Goal: Communication & Community: Answer question/provide support

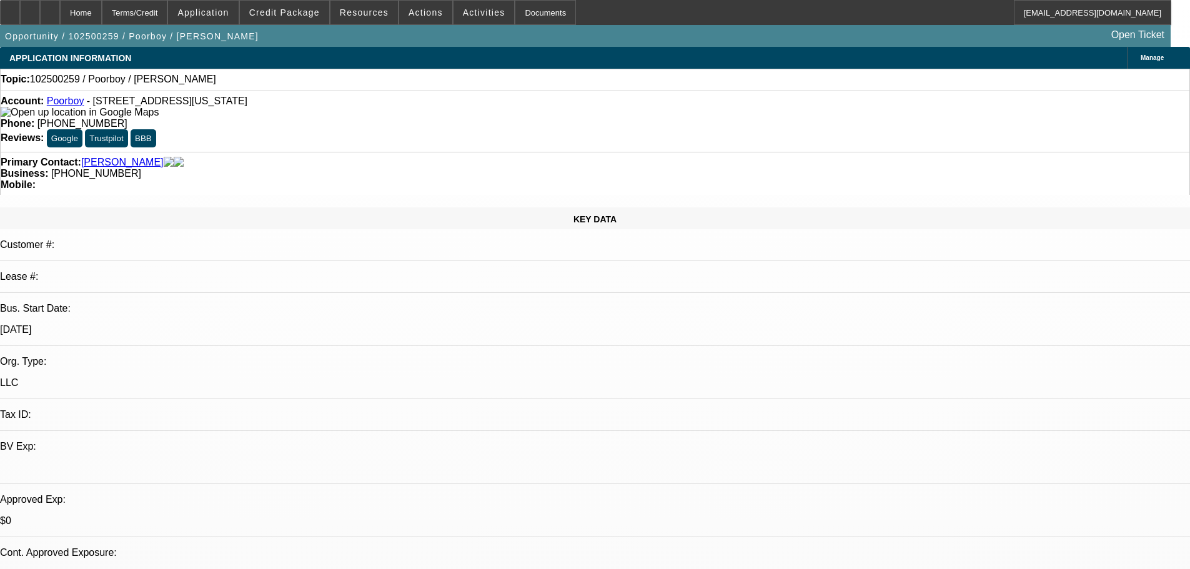
select select "0"
select select "2"
select select "0.1"
select select "4"
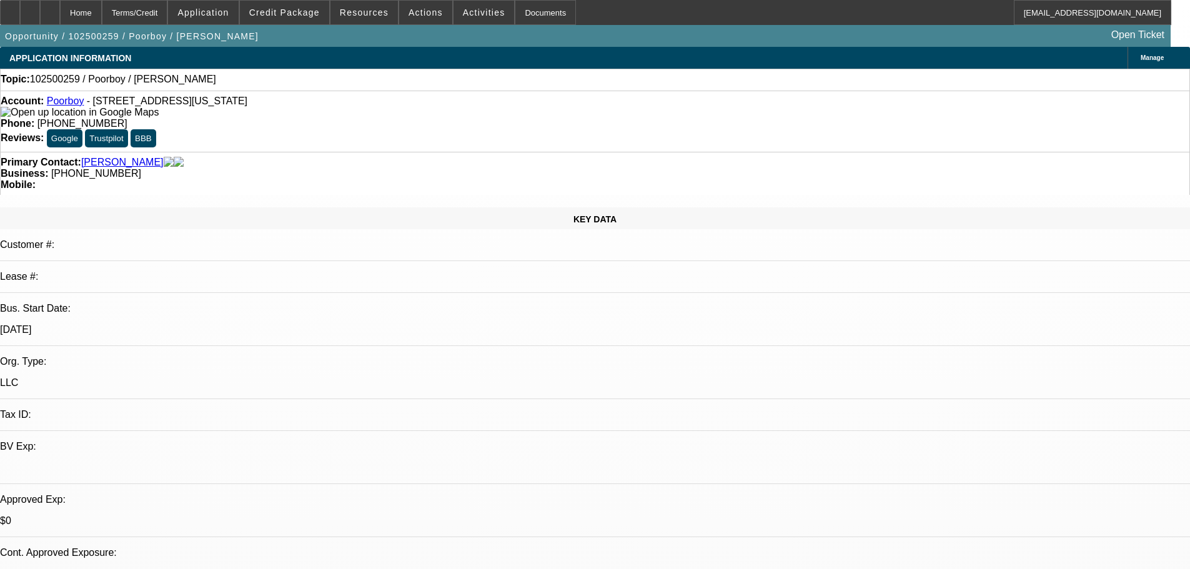
radio input "true"
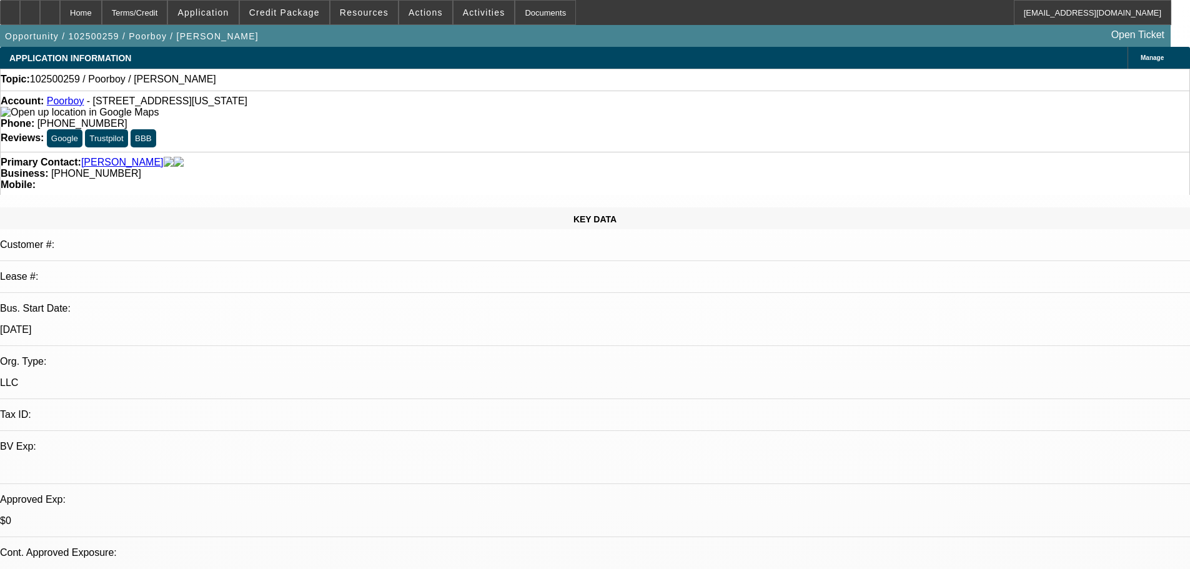
type textarea "10-13: Starting a tree company, needs a bucket truck for his tree work and for …"
radio input "true"
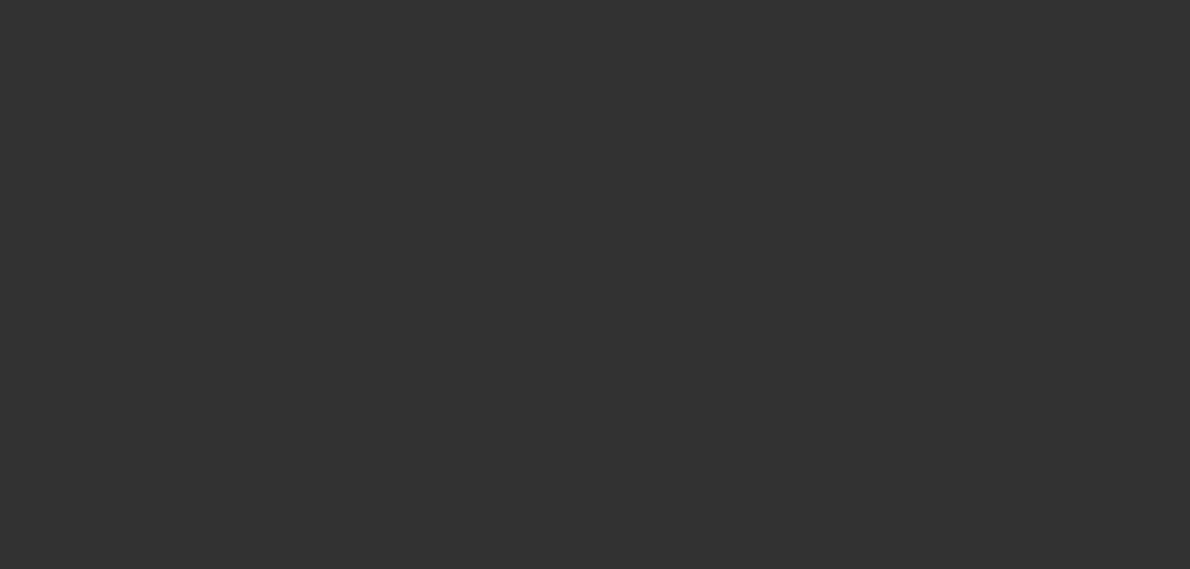
scroll to position [0, 0]
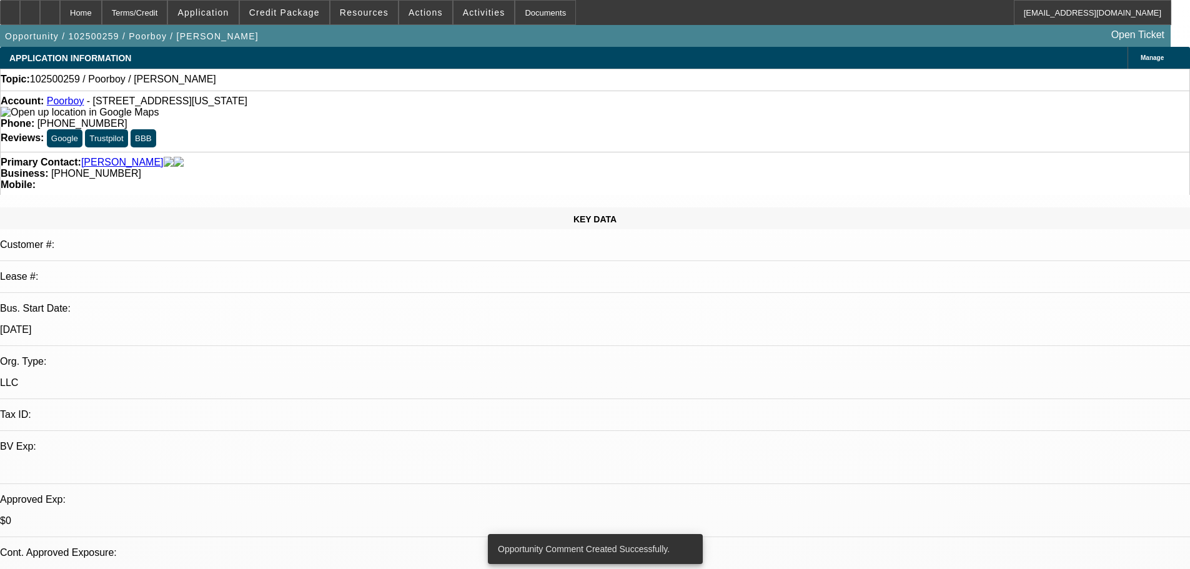
radio input "true"
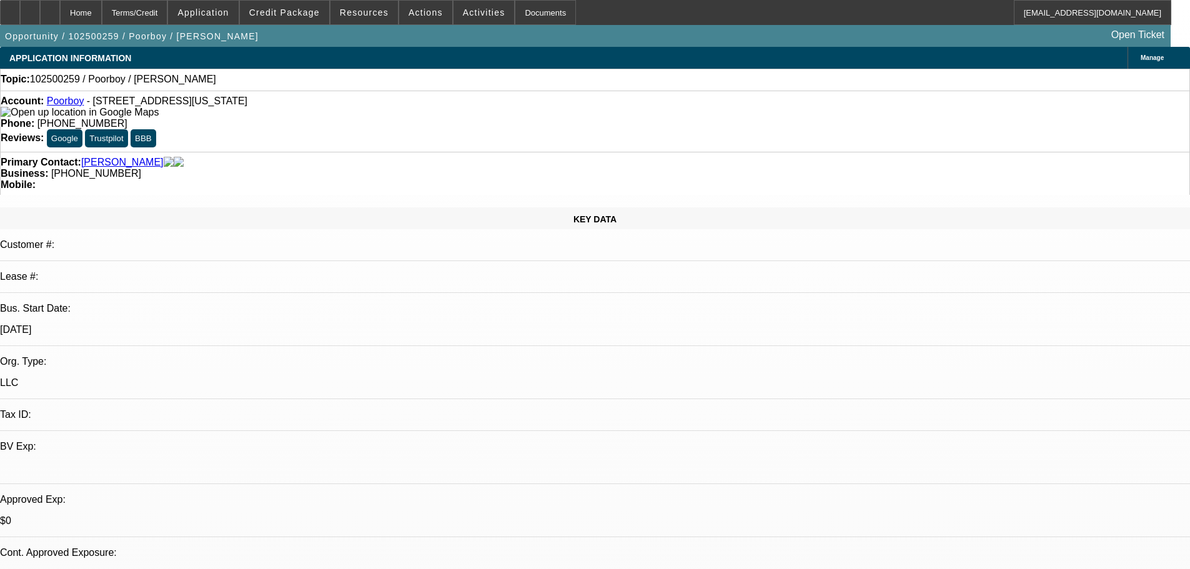
type textarea "10-13a: Cant get him to answer his phone but hes replying via text. Said he has…"
radio input "true"
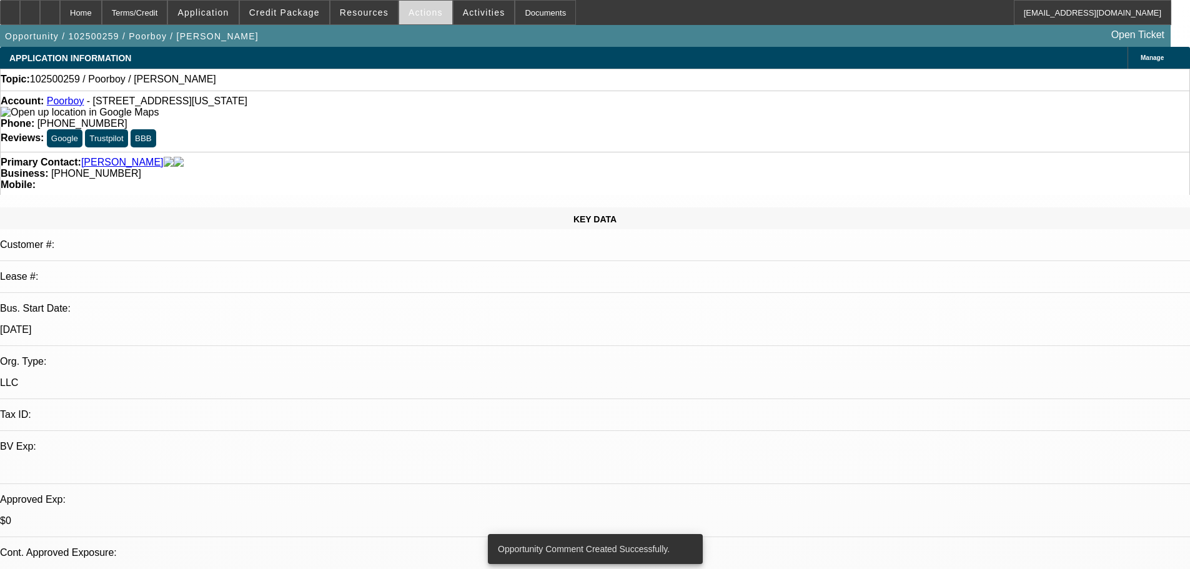
click at [417, 17] on span "Actions" at bounding box center [426, 12] width 34 height 10
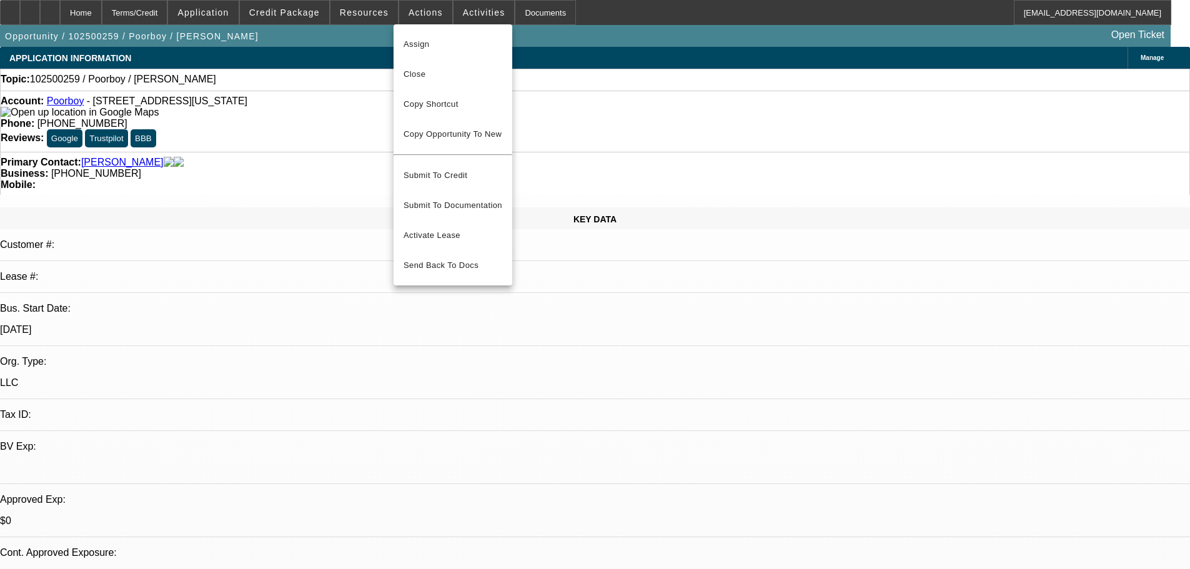
click at [71, 101] on div at bounding box center [595, 284] width 1190 height 569
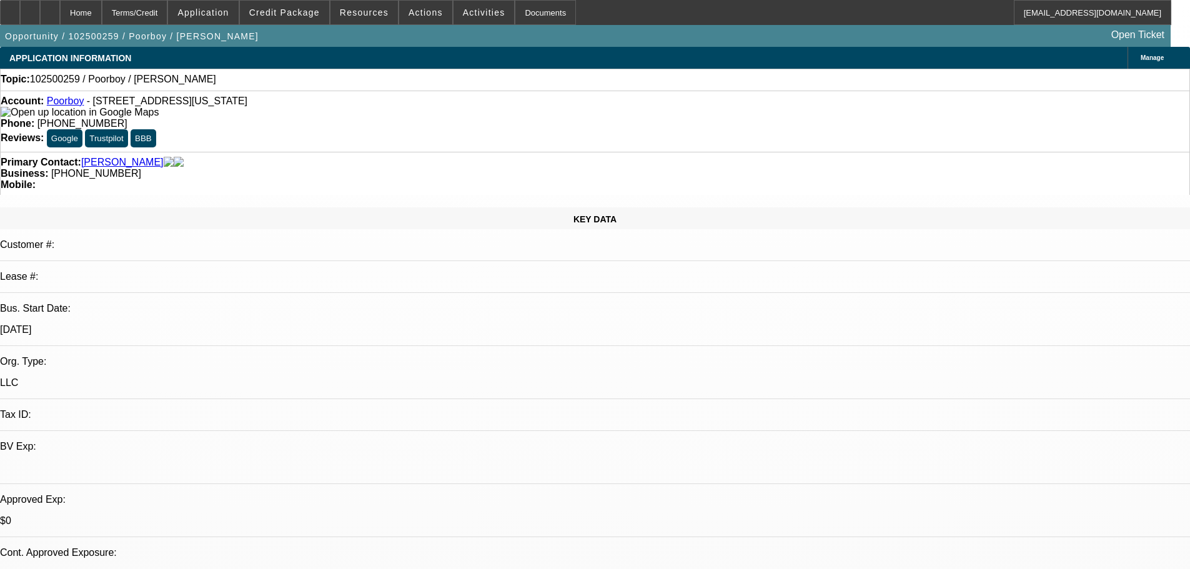
click at [74, 104] on link "Poorboy" at bounding box center [65, 101] width 37 height 11
click at [424, 19] on span at bounding box center [425, 13] width 53 height 30
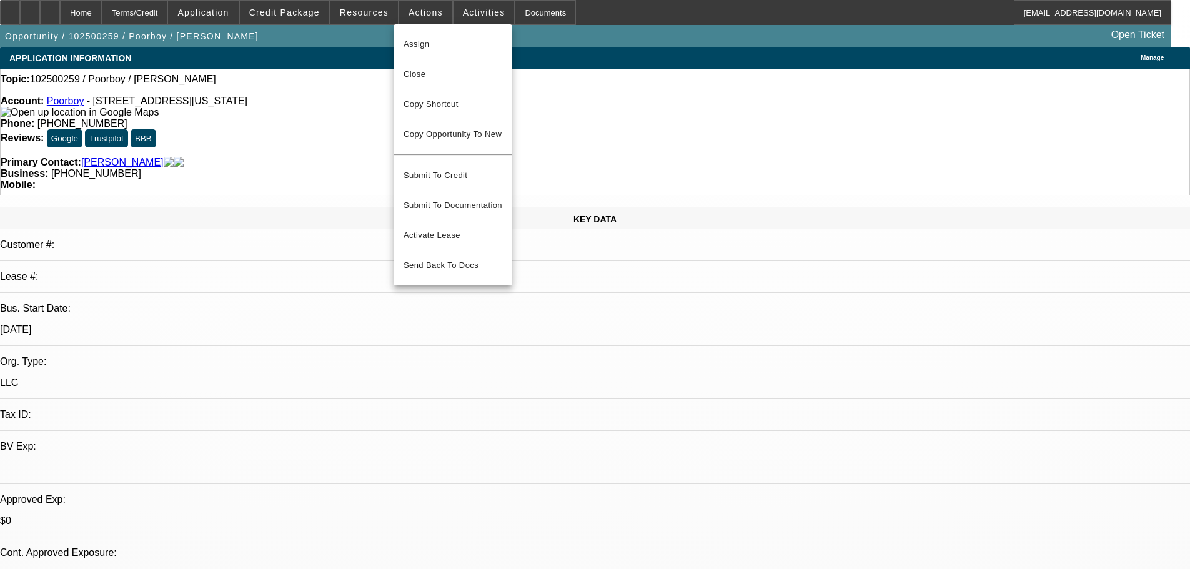
click at [464, 2] on div at bounding box center [595, 284] width 1190 height 569
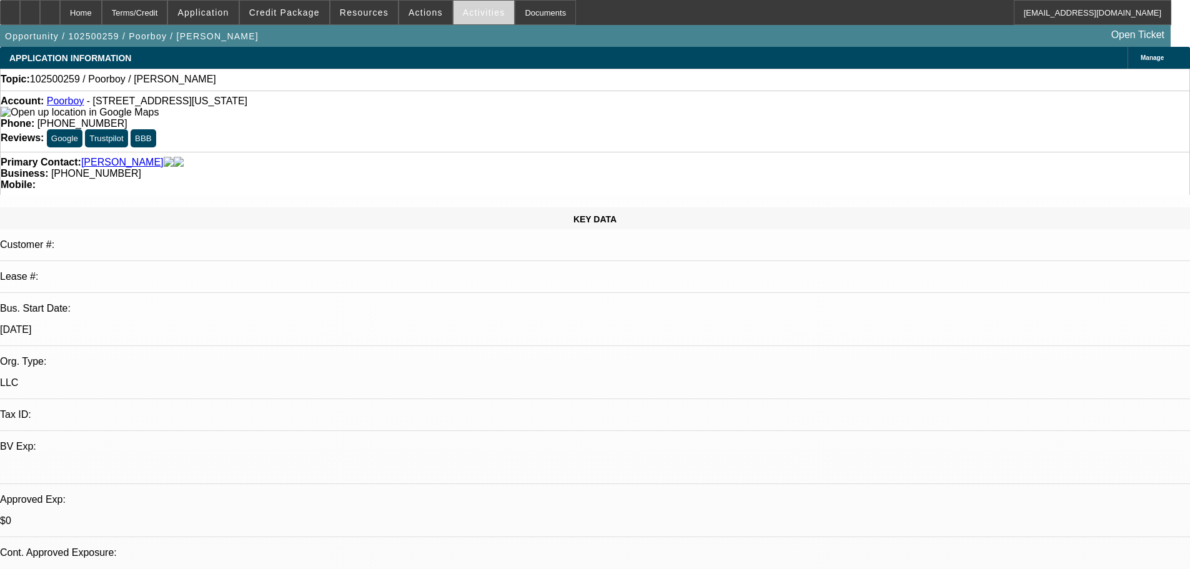
click at [465, 12] on span "Activities" at bounding box center [484, 12] width 42 height 10
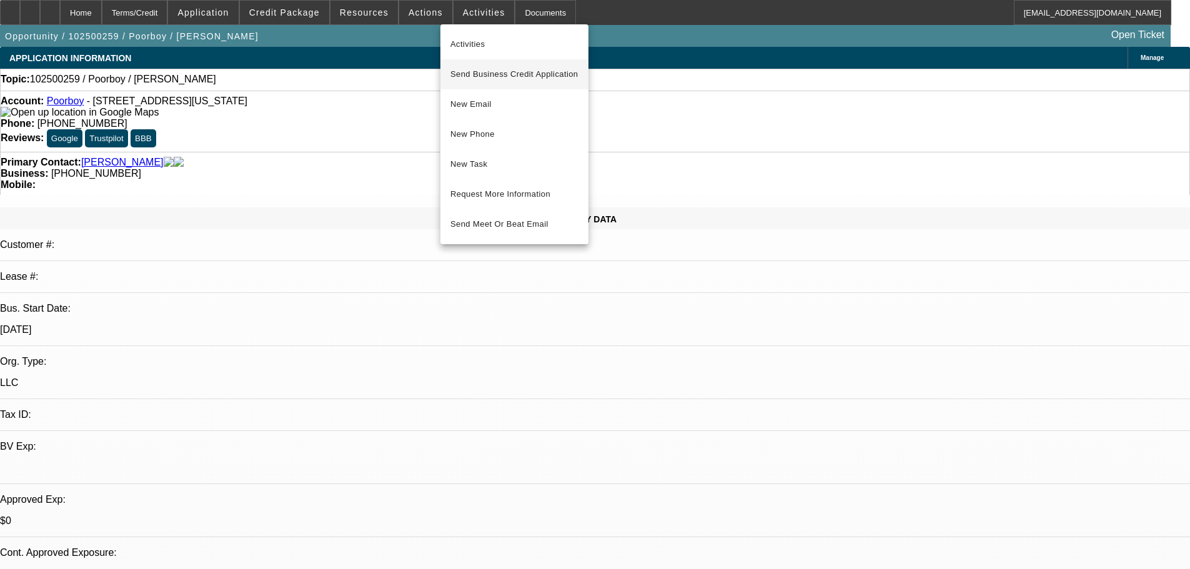
click at [518, 72] on span "Send Business Credit Application" at bounding box center [514, 74] width 128 height 15
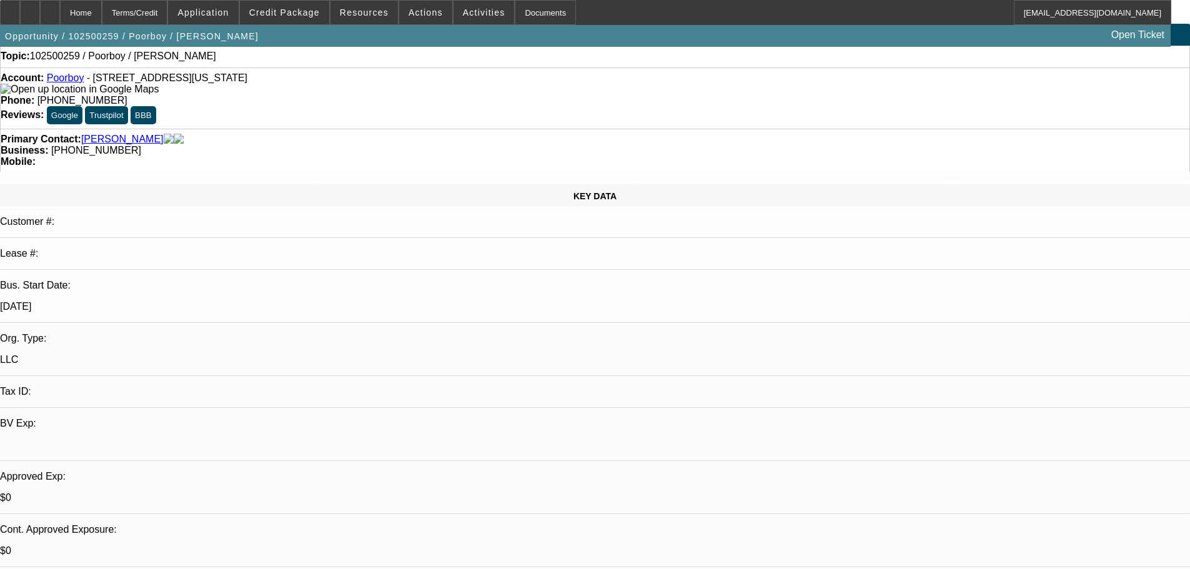
scroll to position [62, 0]
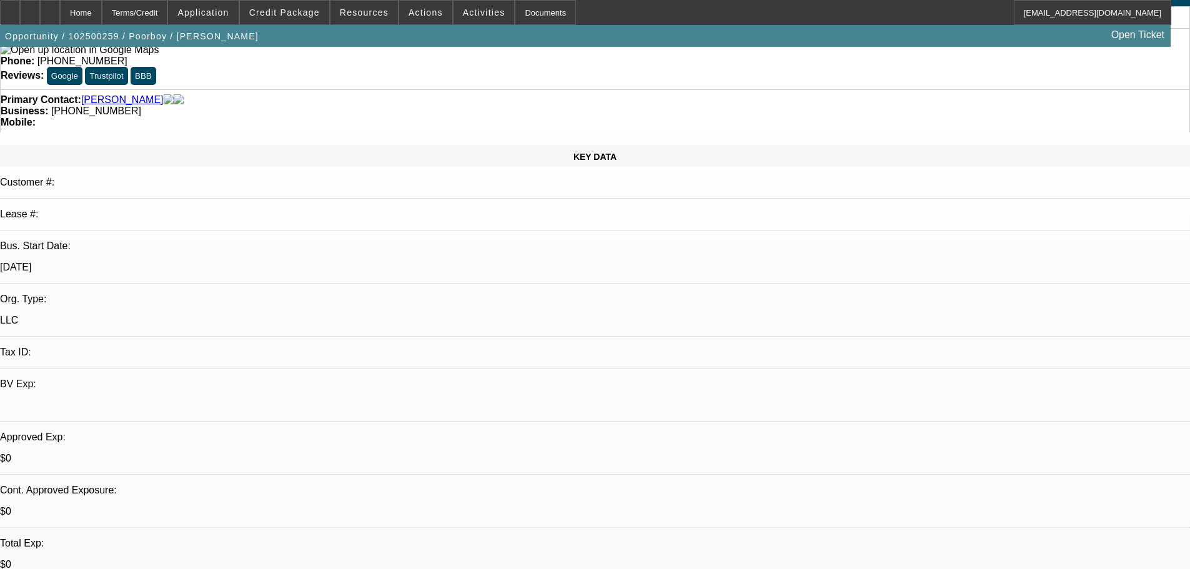
type textarea "requested banks, SU plan, truck info if he has, tax id, and transunion unfreezxe"
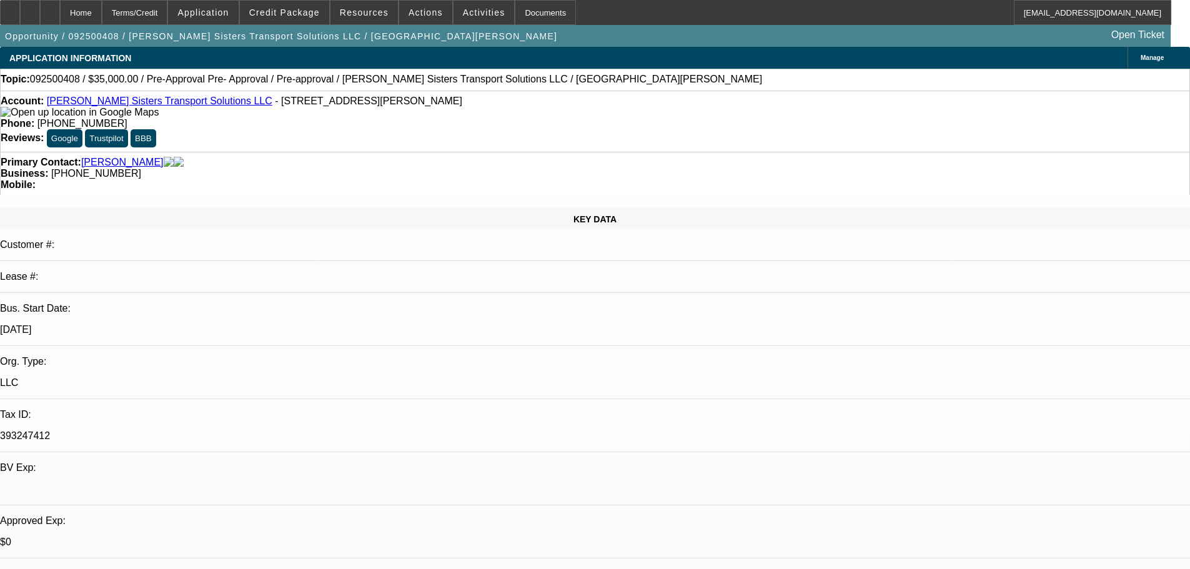
select select "0"
select select "0.1"
select select "4"
select select "0"
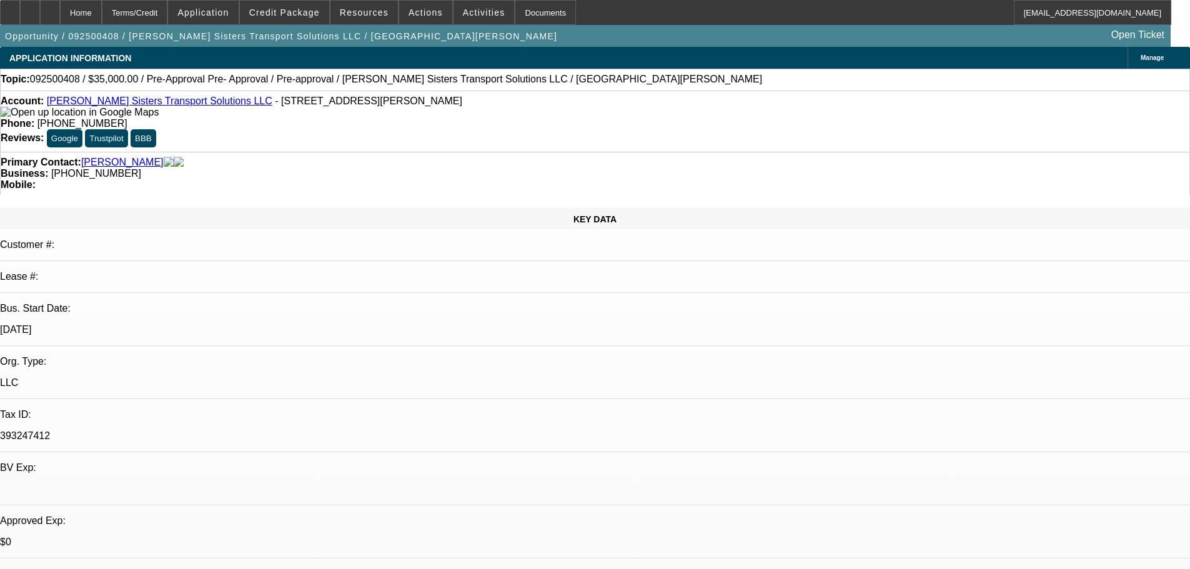
select select "0"
select select "0.1"
select select "4"
select select "0"
select select "2"
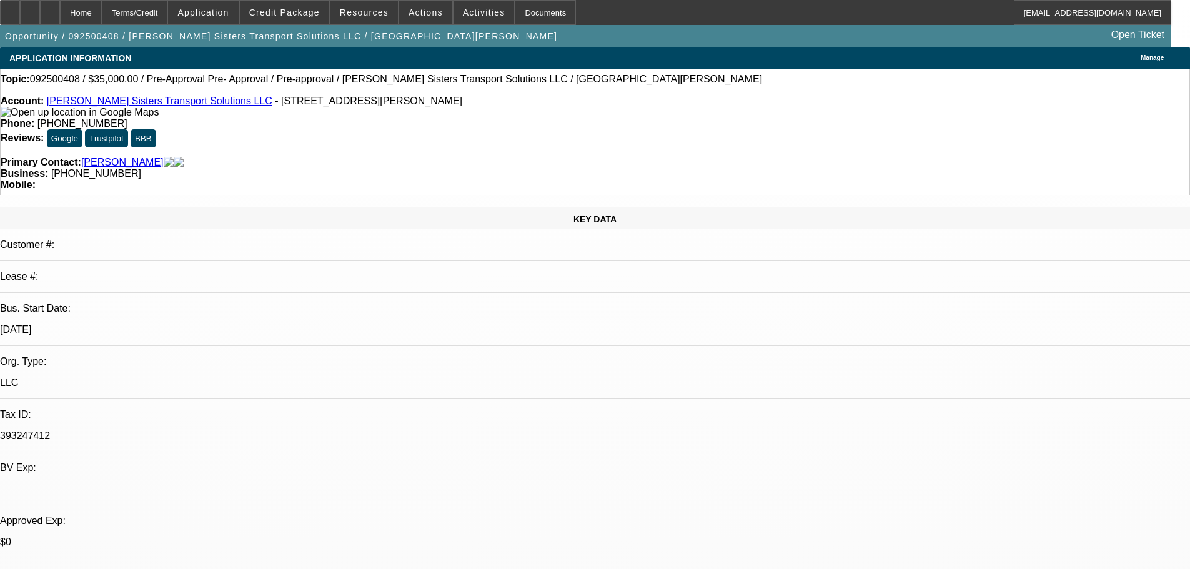
select select "2"
select select "0.1"
select select "4"
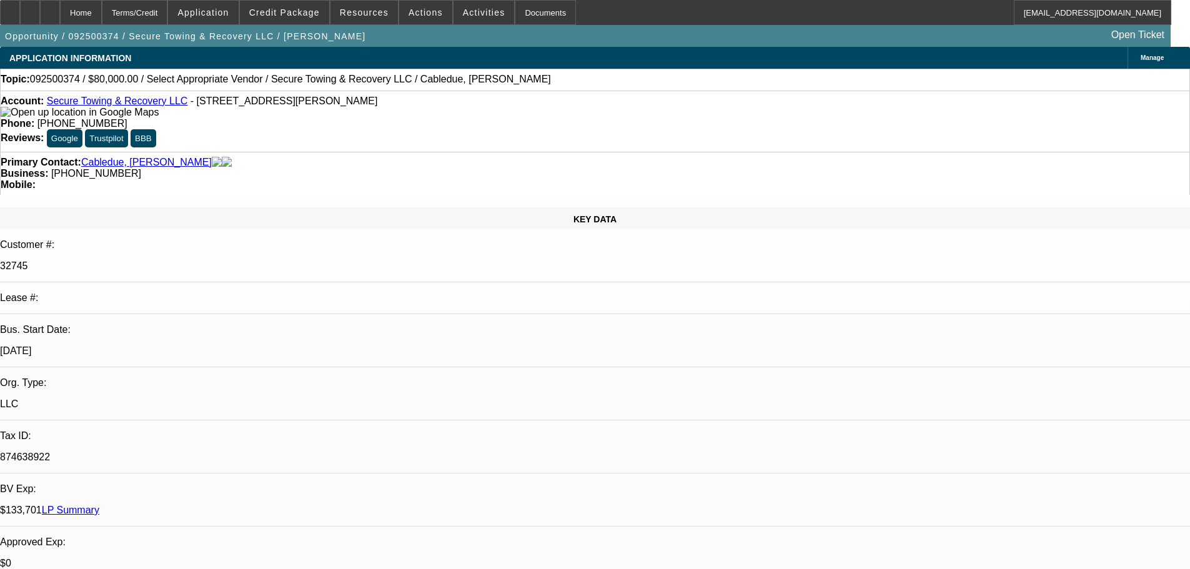
select select "0"
select select "2"
select select "0.1"
select select "4"
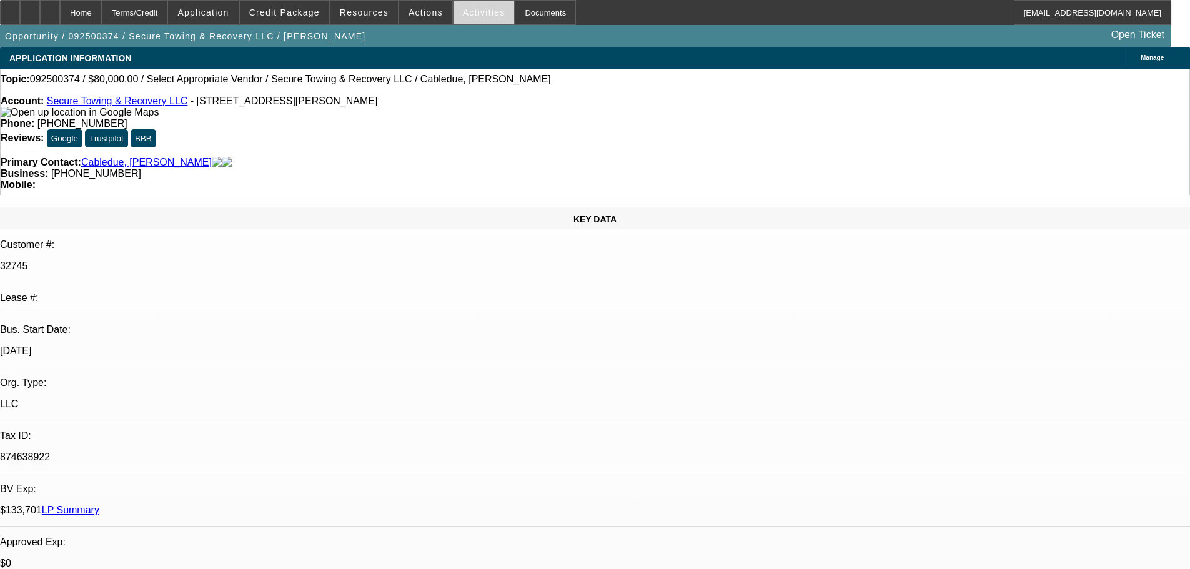
click at [463, 11] on span "Activities" at bounding box center [484, 12] width 42 height 10
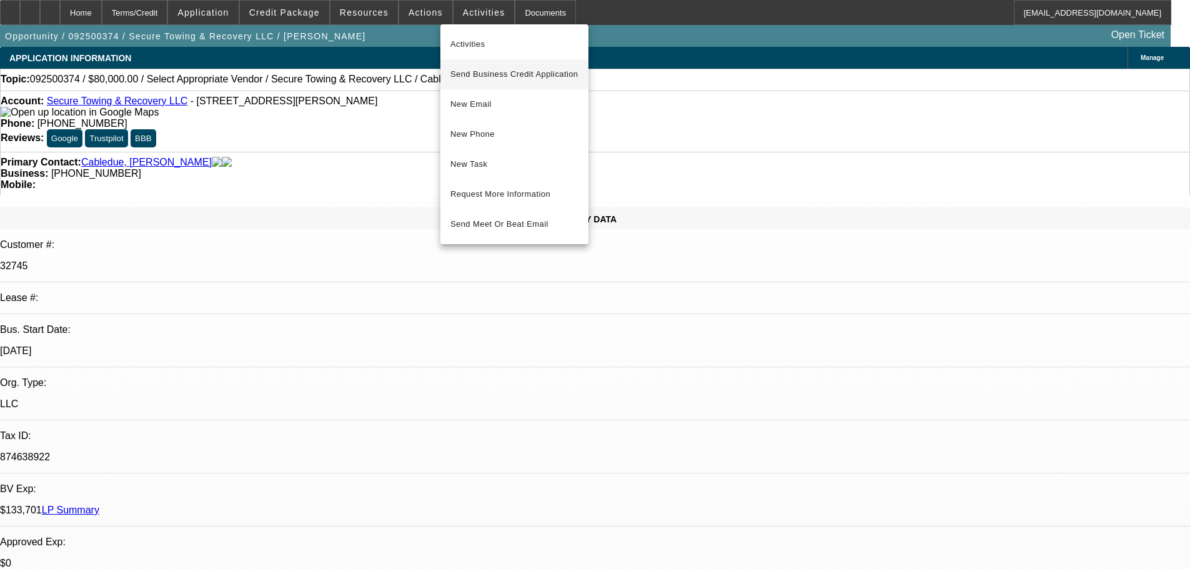
click at [527, 71] on span "Send Business Credit Application" at bounding box center [514, 74] width 128 height 15
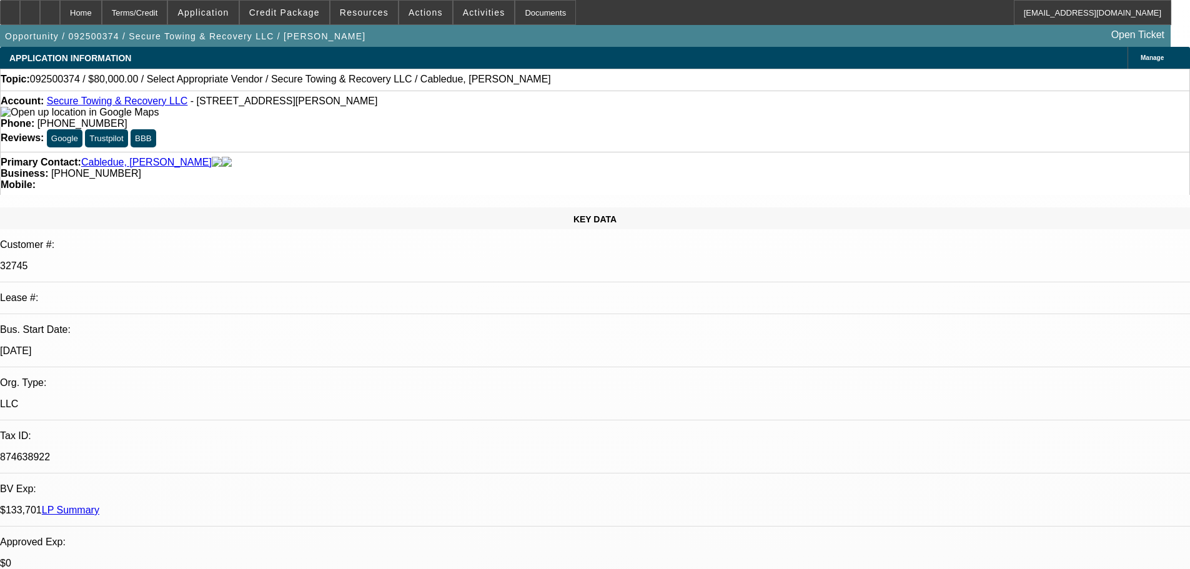
radio input "true"
type textarea "10-13: Wants to trade the -01 to wrecker warehouse, requested payoff--work with…"
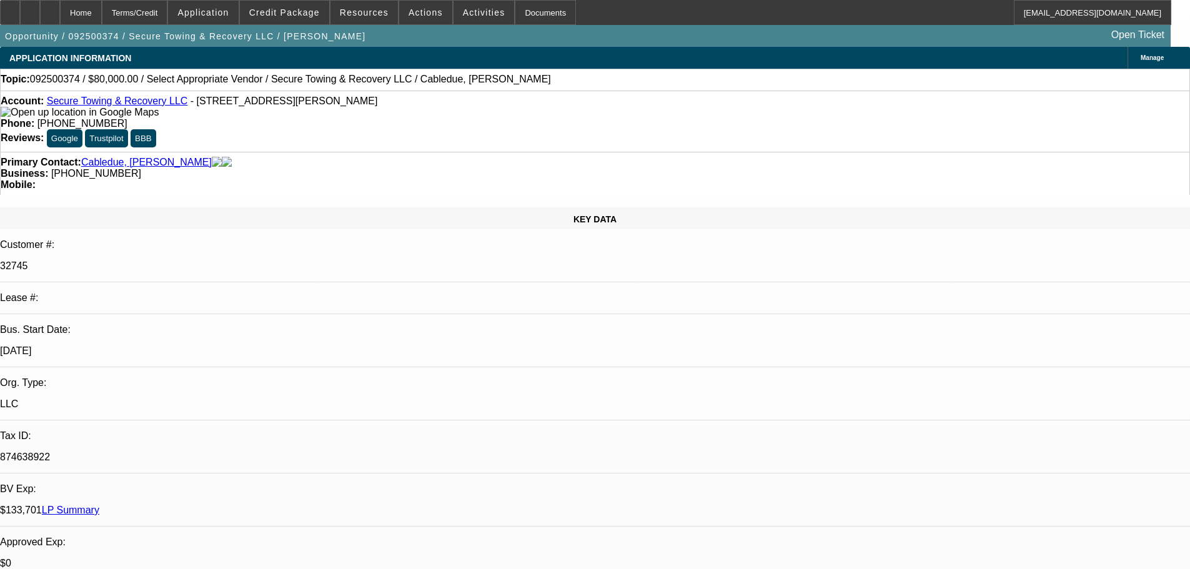
radio input "true"
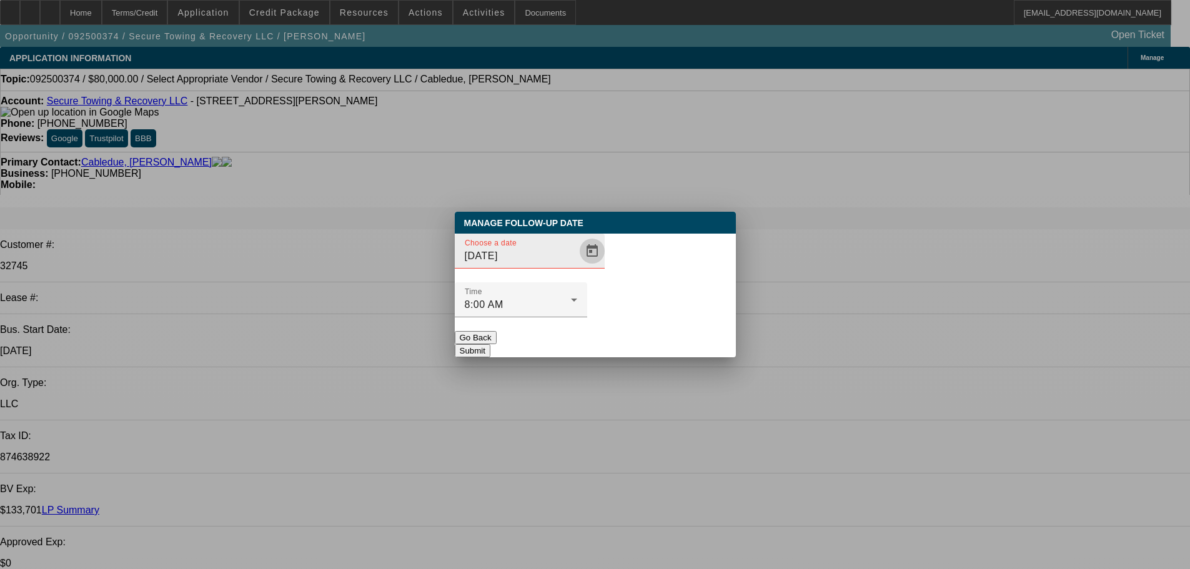
click at [577, 266] on span "Open calendar" at bounding box center [592, 251] width 30 height 30
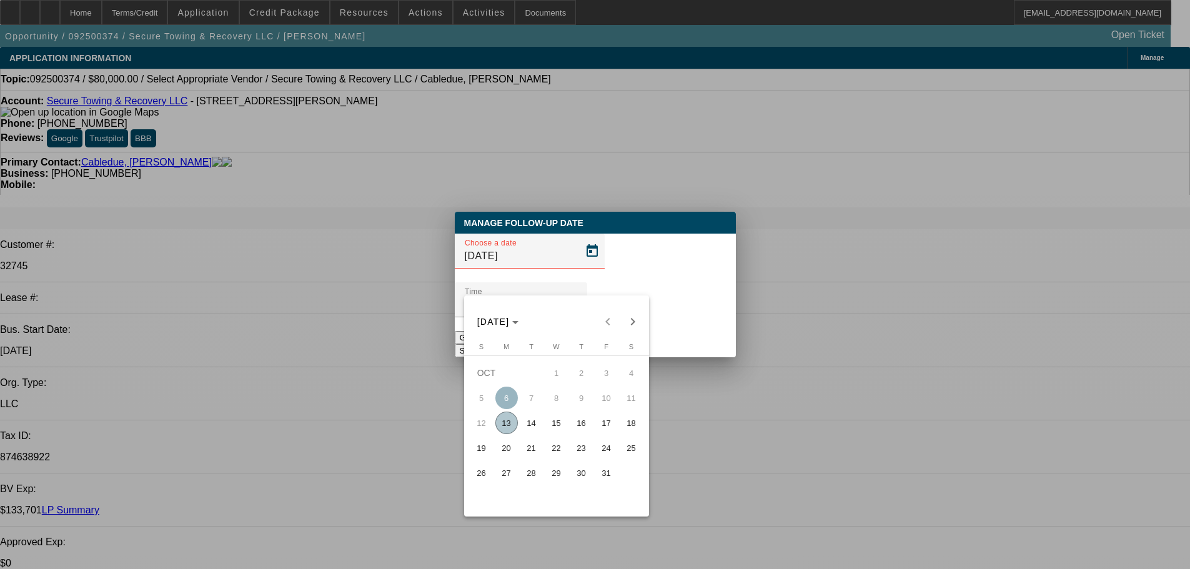
click at [525, 429] on span "14" at bounding box center [531, 423] width 22 height 22
type input "10/14/2025"
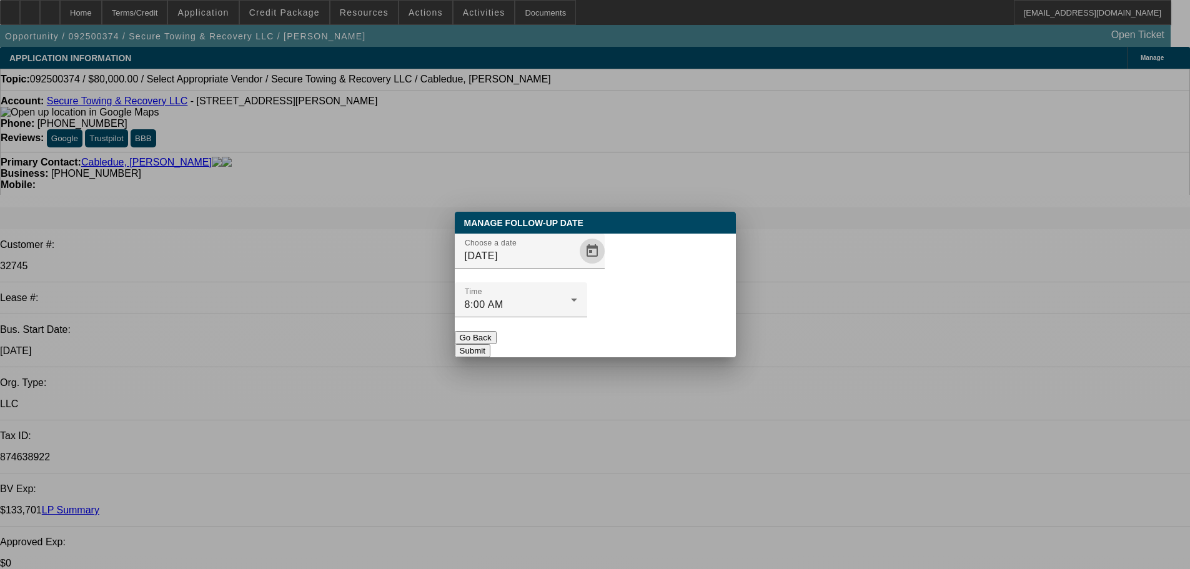
click at [490, 344] on button "Submit" at bounding box center [473, 350] width 36 height 13
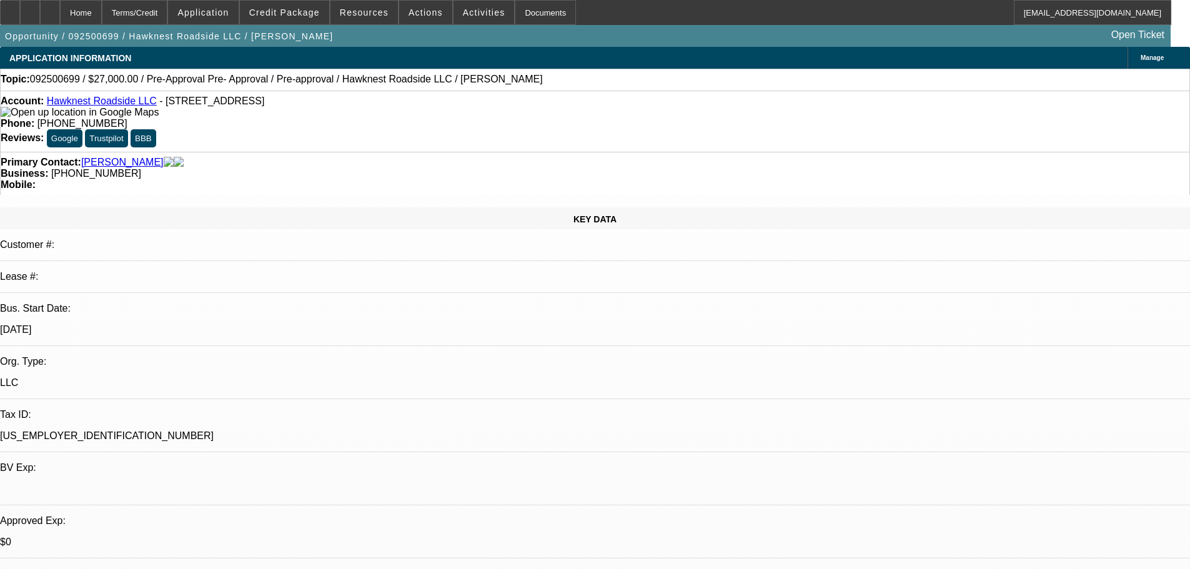
select select "0.1"
select select "2"
select select "0.1"
select select "4"
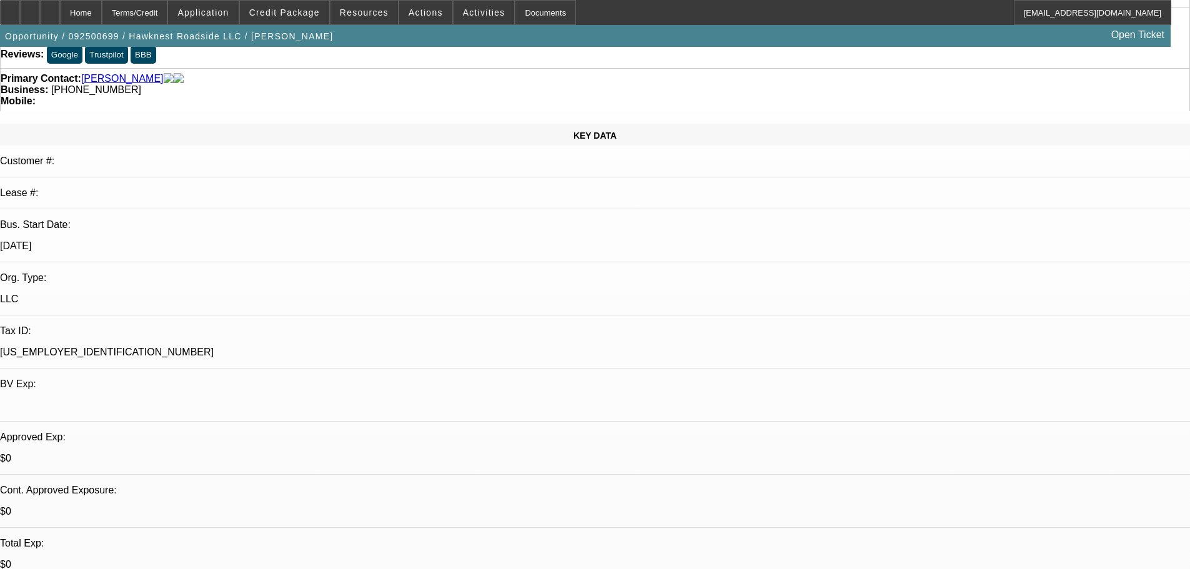
scroll to position [62, 0]
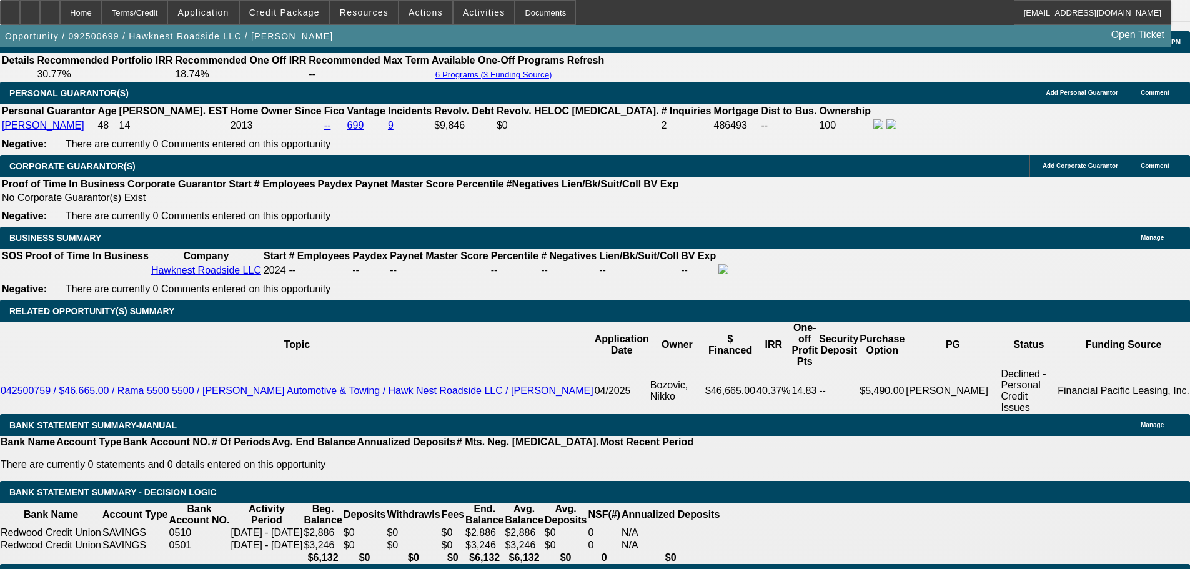
scroll to position [1874, 0]
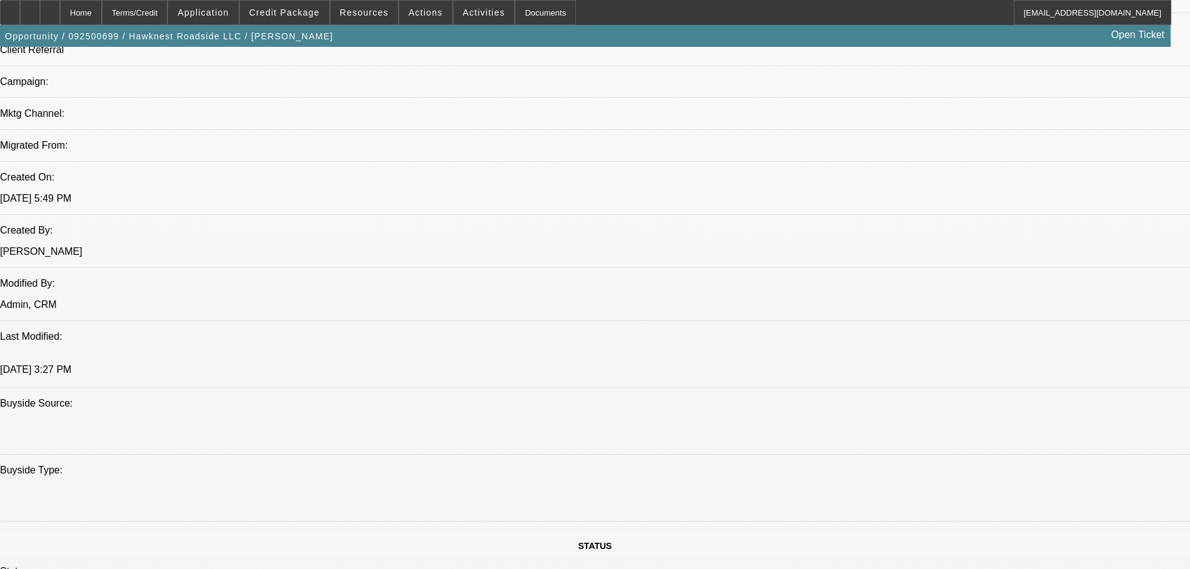
scroll to position [812, 0]
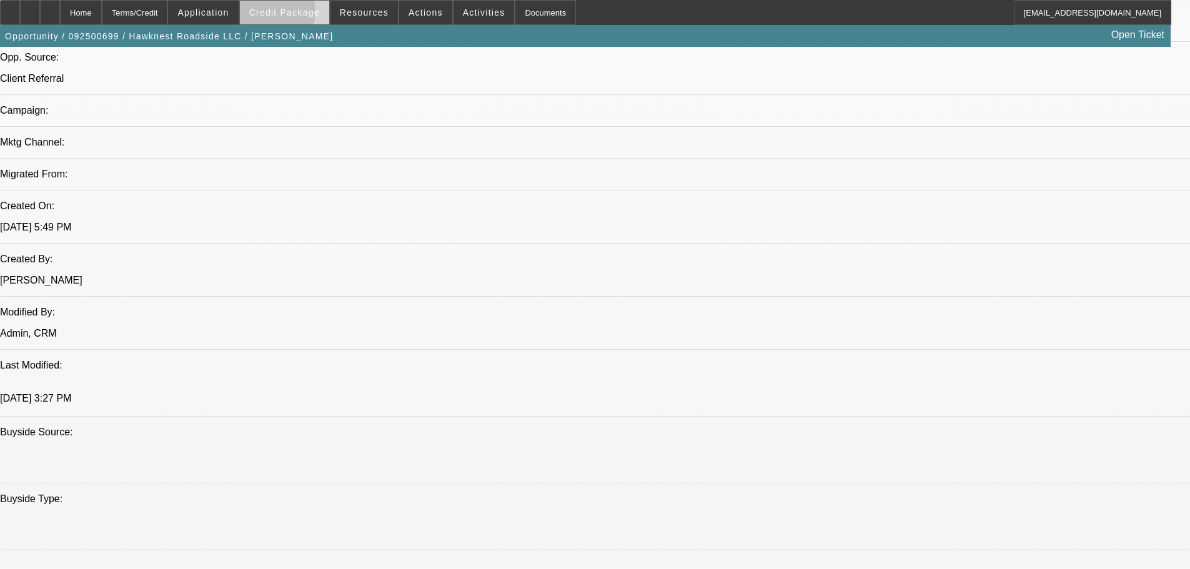
click at [288, 15] on span "Credit Package" at bounding box center [284, 12] width 71 height 10
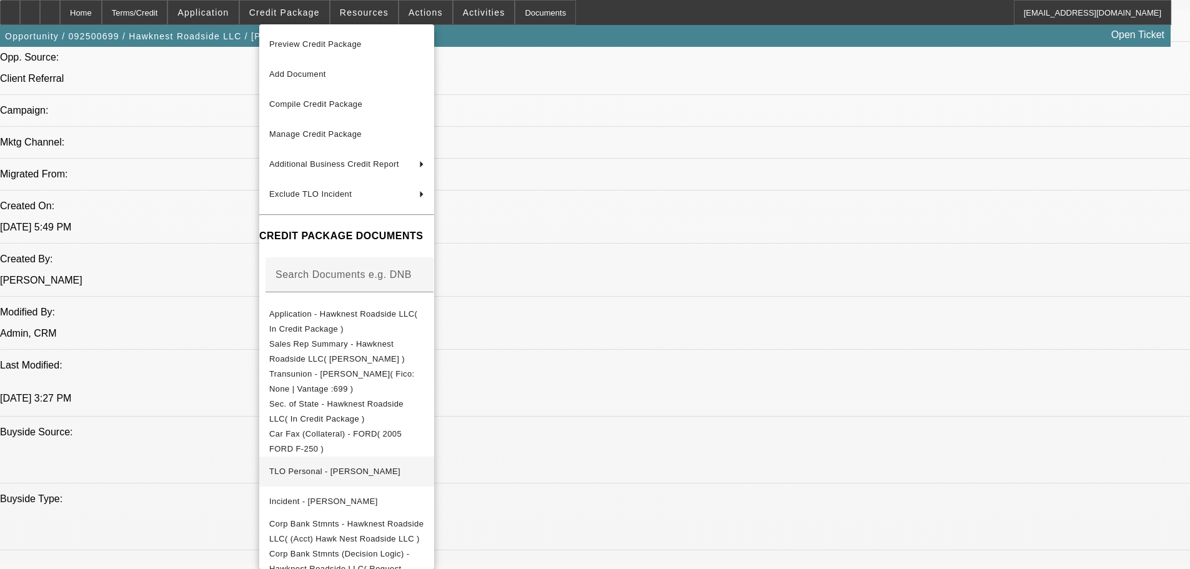
scroll to position [104, 0]
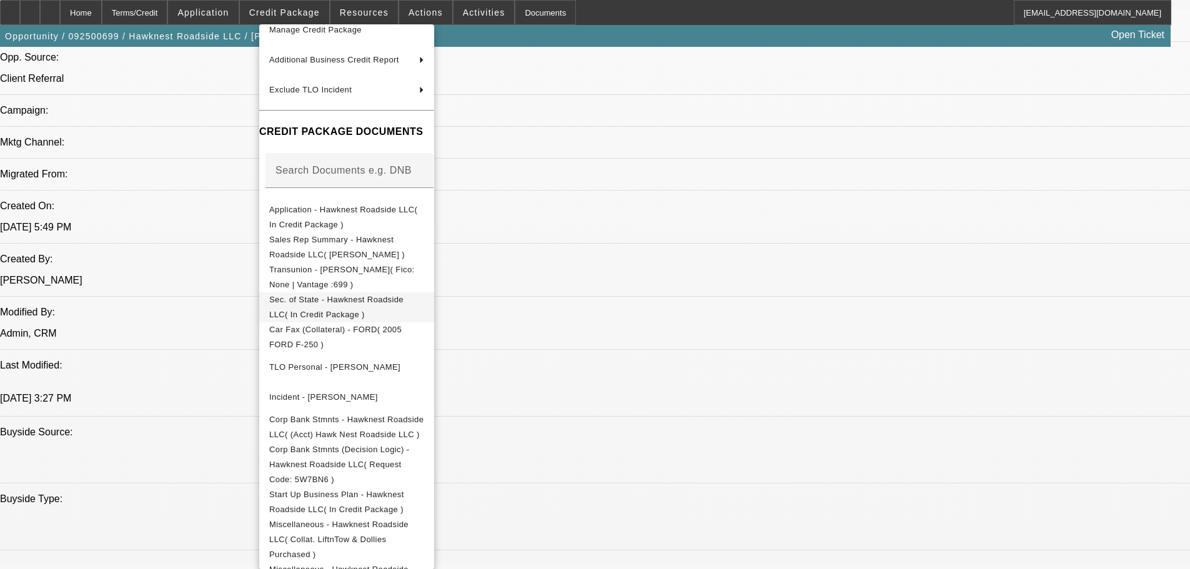
click at [404, 307] on span "Sec. of State - Hawknest Roadside LLC( In Credit Package )" at bounding box center [336, 307] width 134 height 24
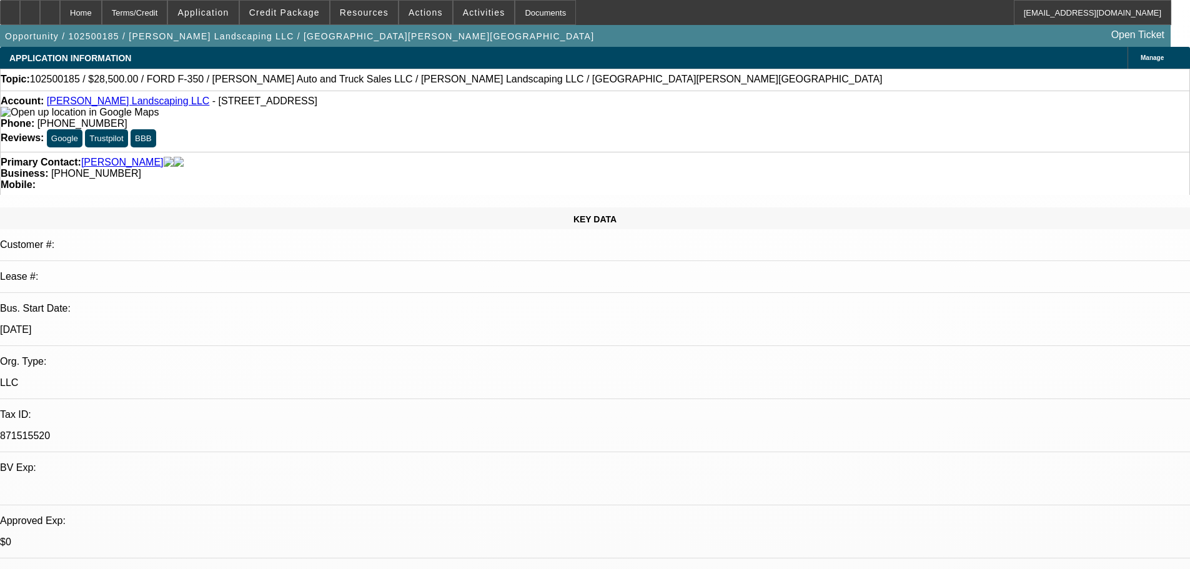
select select "0"
select select "0.1"
select select "4"
select select "0"
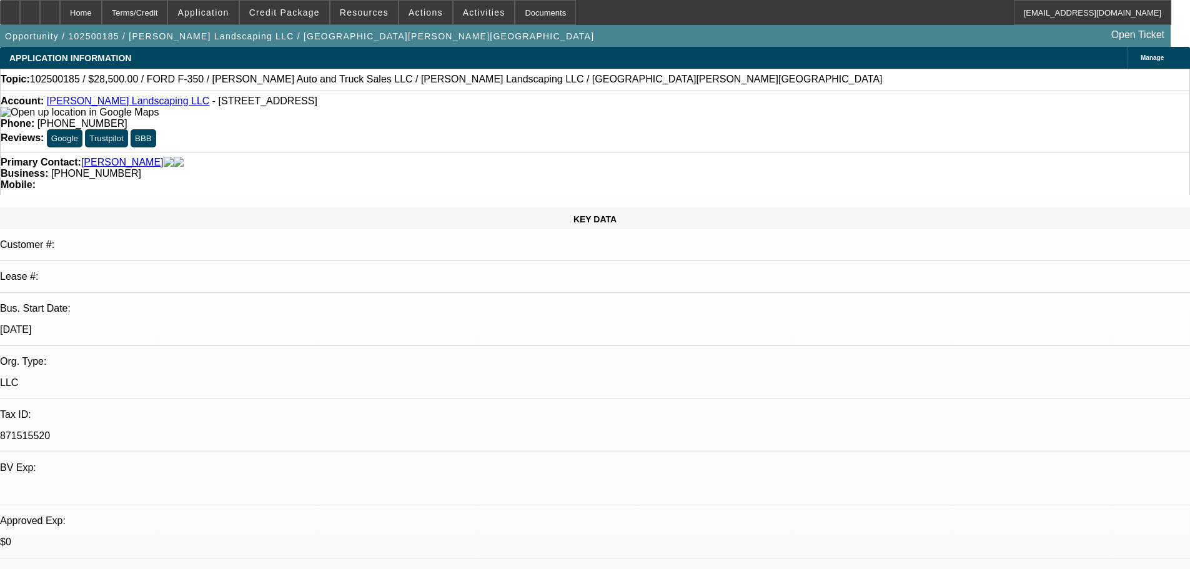
select select "0"
select select "0.1"
select select "4"
select select "0"
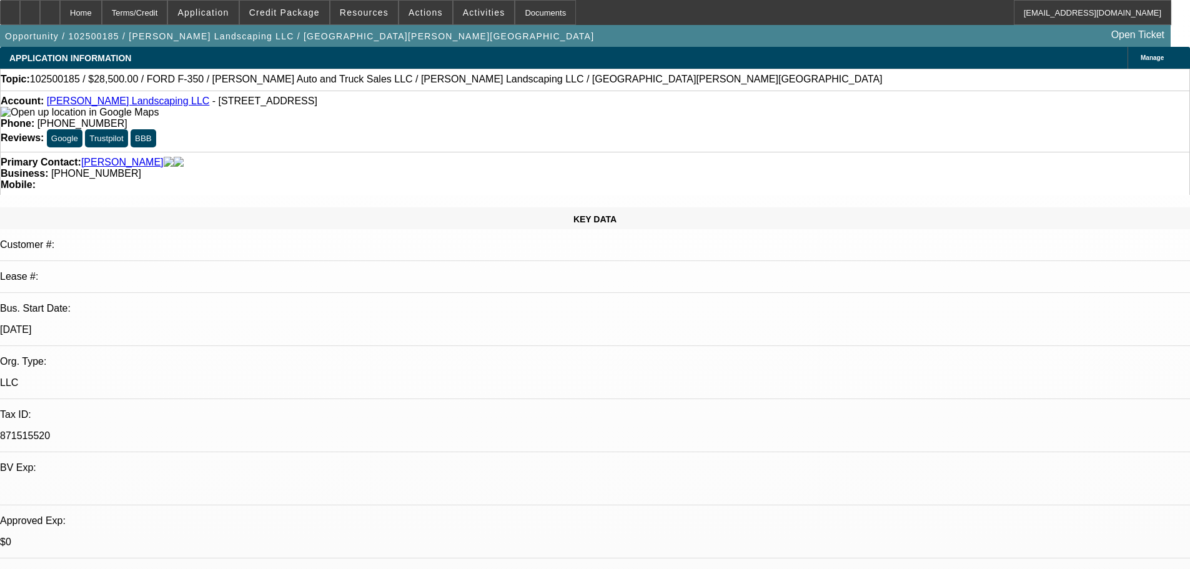
select select "0"
select select "6"
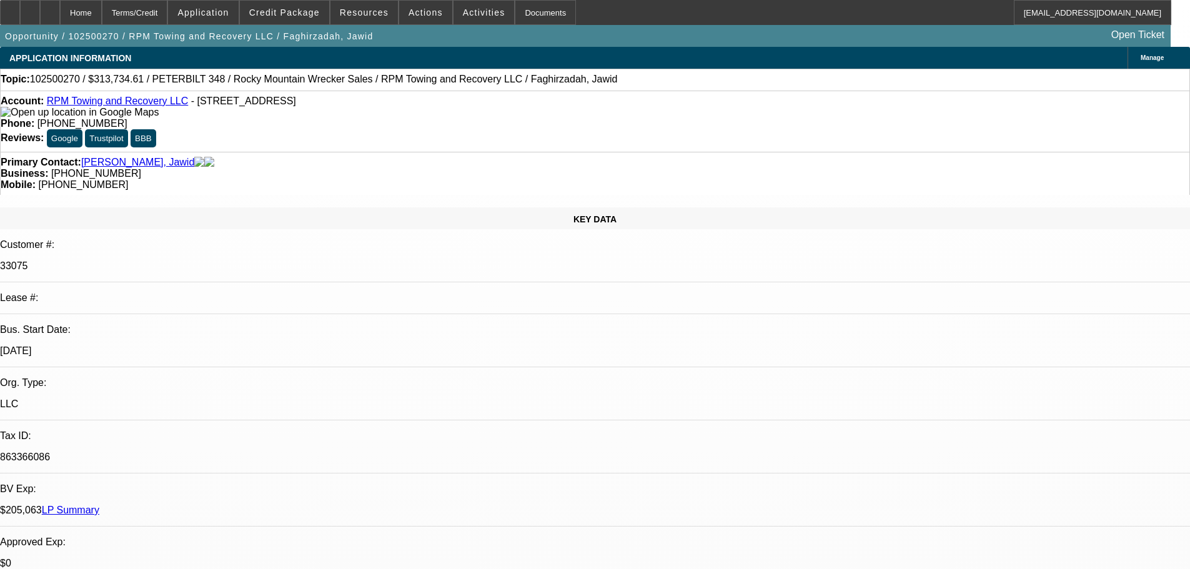
select select "0"
select select "2"
select select "0.1"
select select "4"
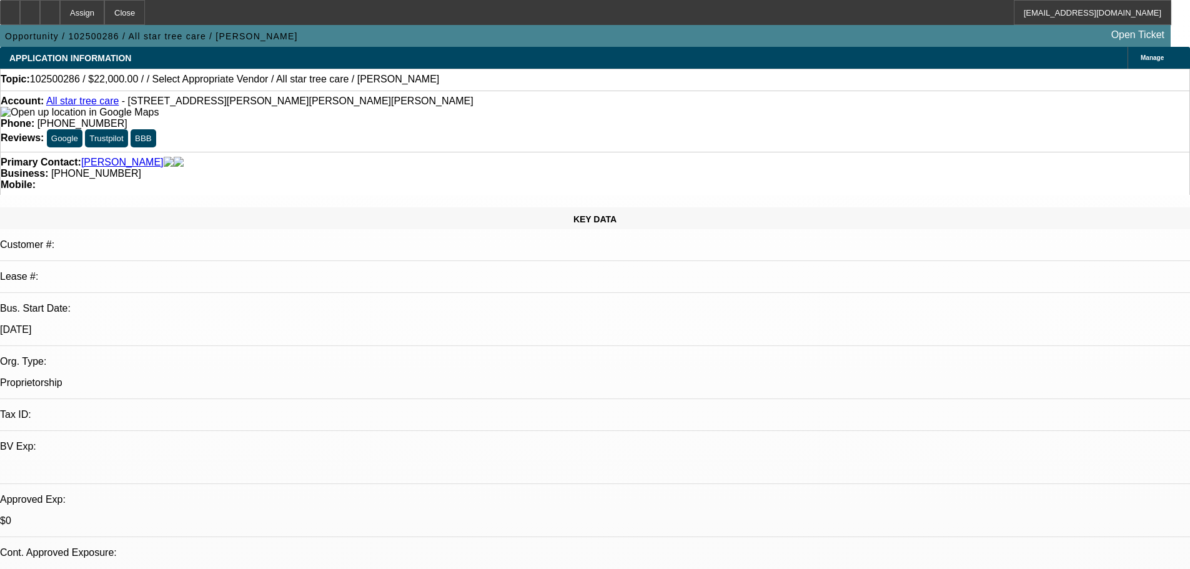
select select "0"
select select "2"
select select "0.1"
select select "4"
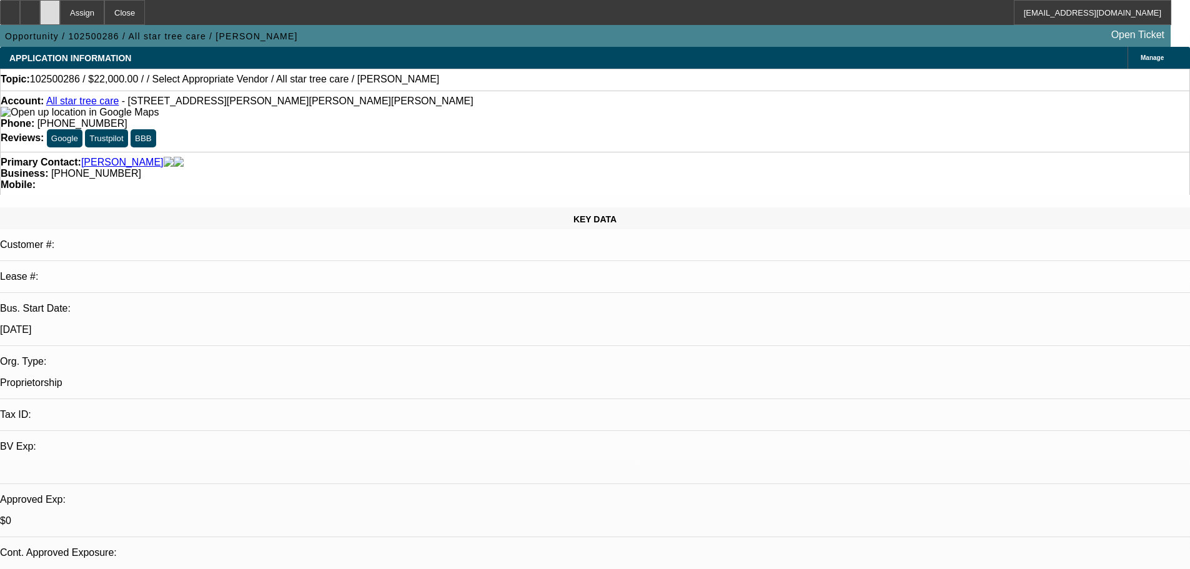
click at [60, 14] on div at bounding box center [50, 12] width 20 height 25
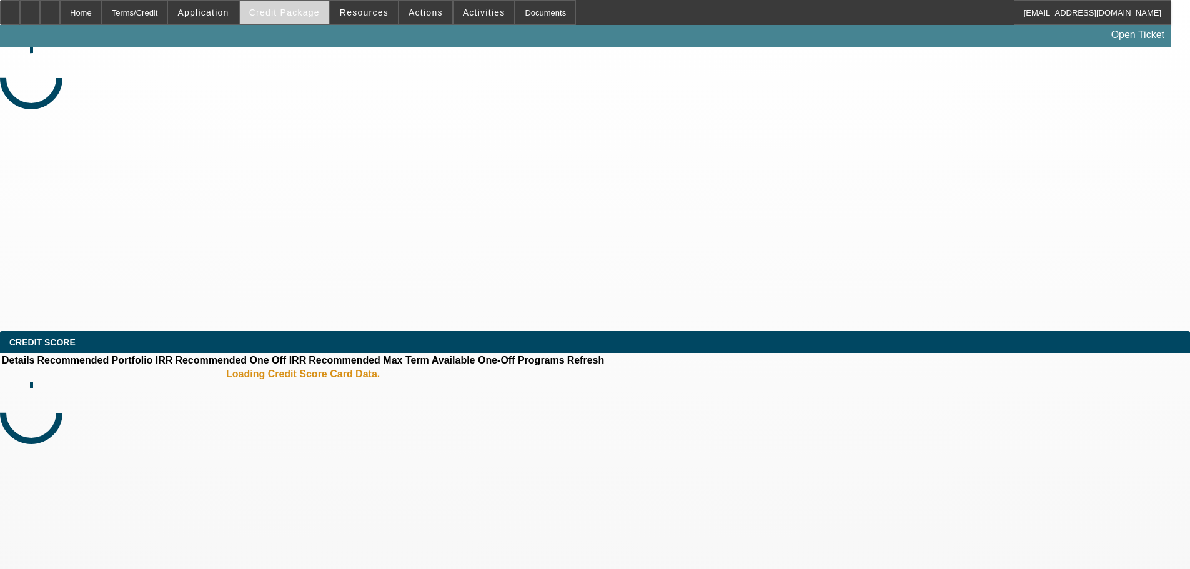
select select "0"
select select "2"
select select "0.1"
click at [306, 16] on span "Credit Package" at bounding box center [284, 12] width 71 height 10
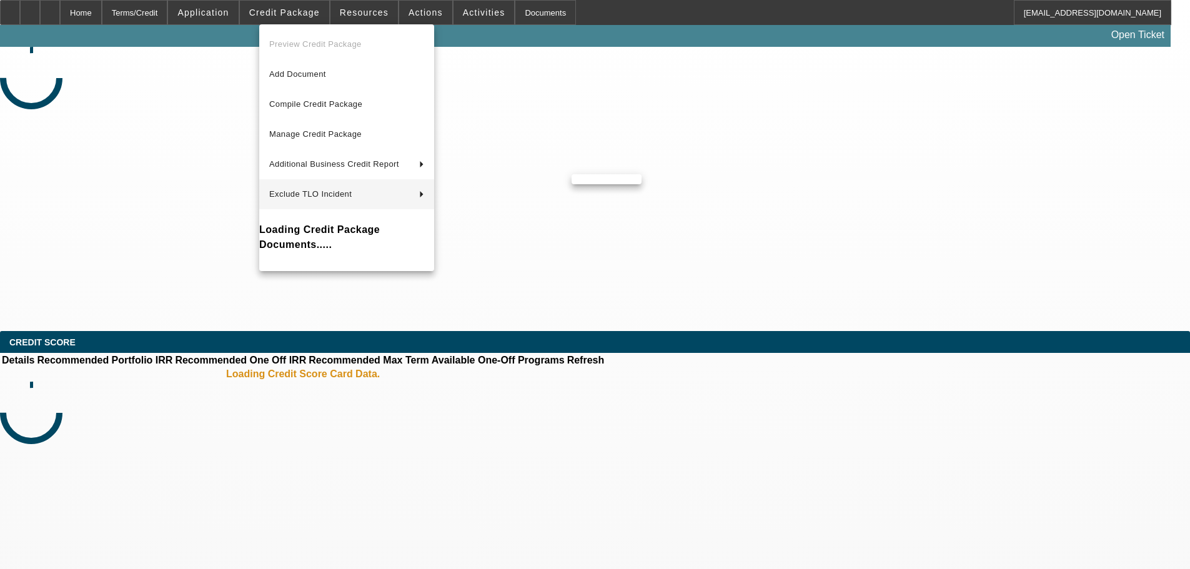
select select "1"
select select "2"
select select "4"
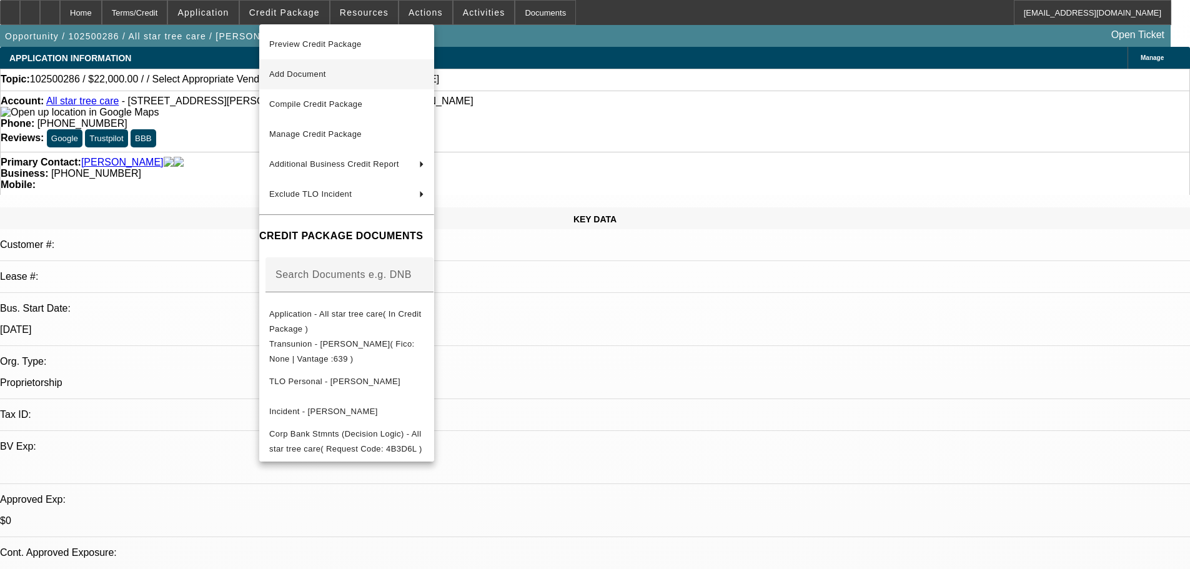
click at [380, 79] on span "Add Document" at bounding box center [346, 74] width 155 height 15
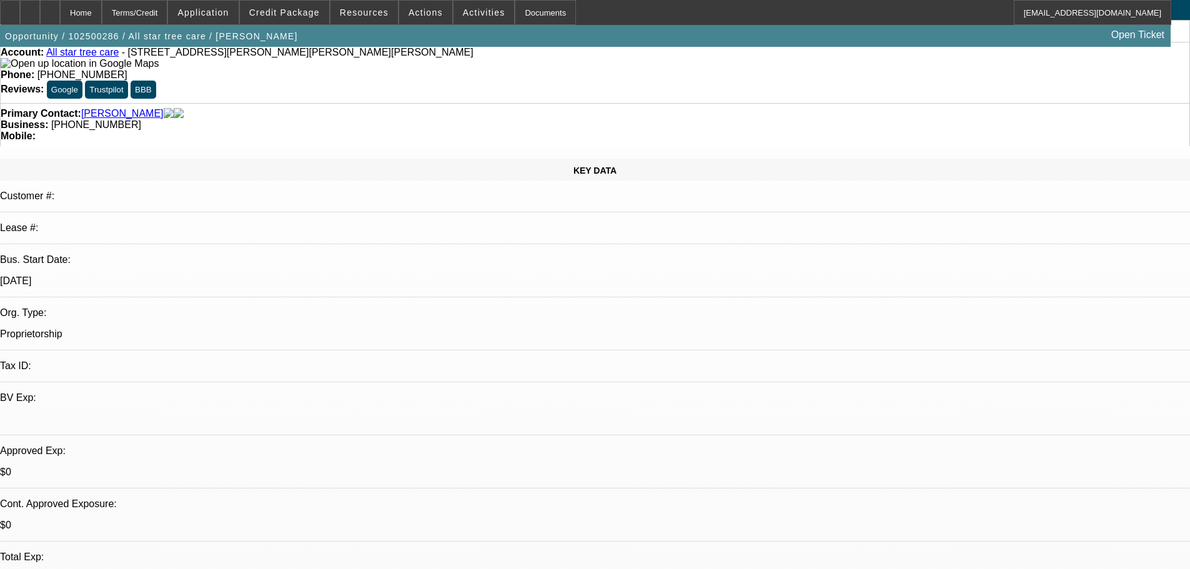
scroll to position [125, 0]
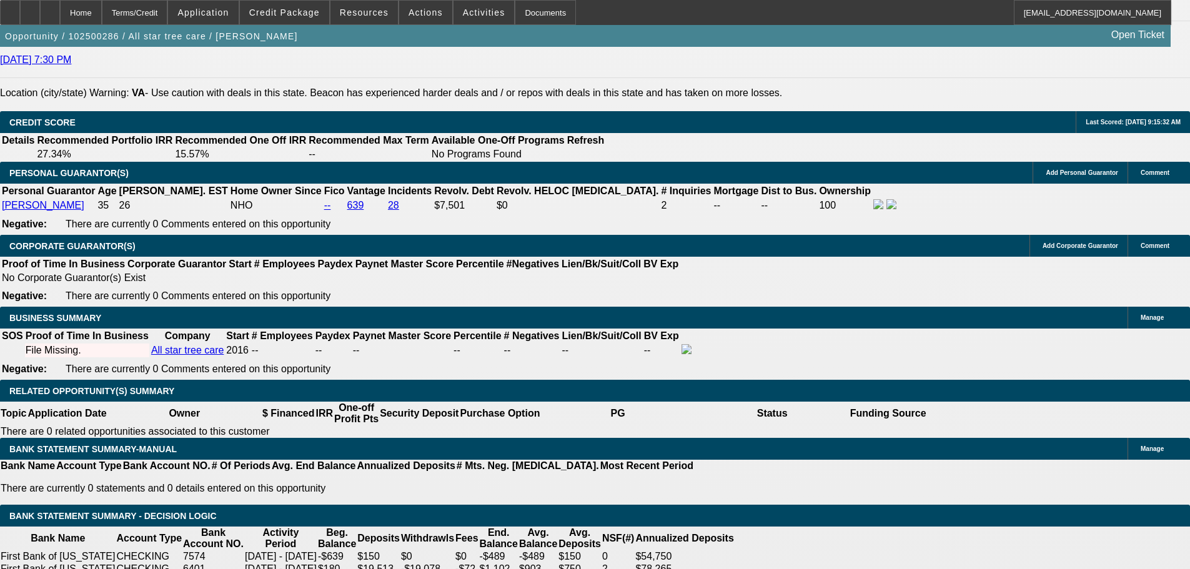
scroll to position [1749, 0]
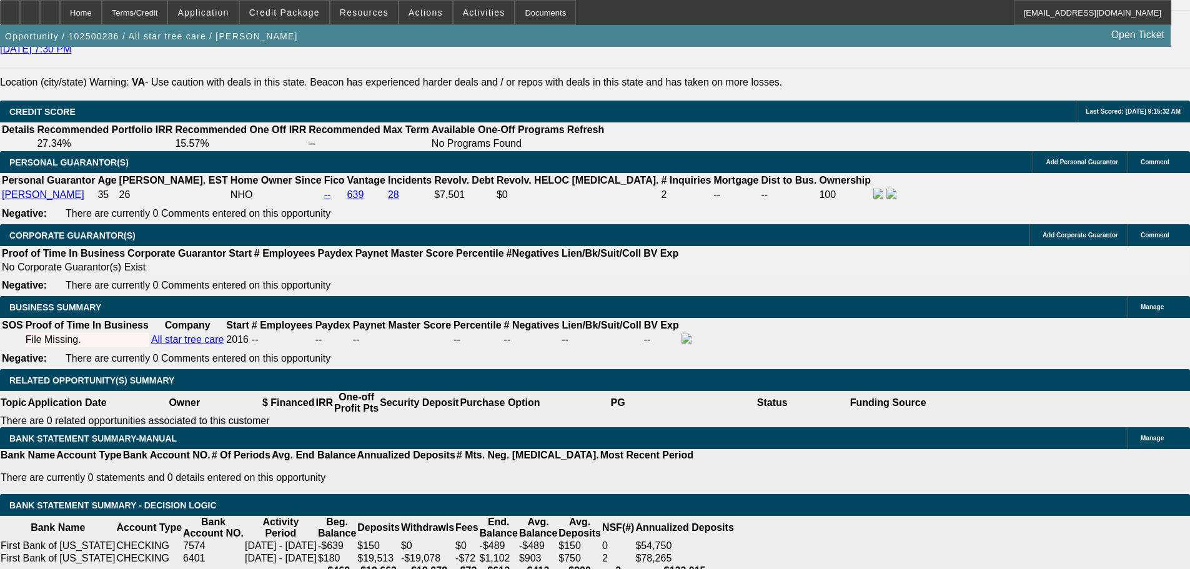
type input "$11,000.00"
type input "UNKNOWN"
drag, startPoint x: 241, startPoint y: 388, endPoint x: 279, endPoint y: 388, distance: 38.1
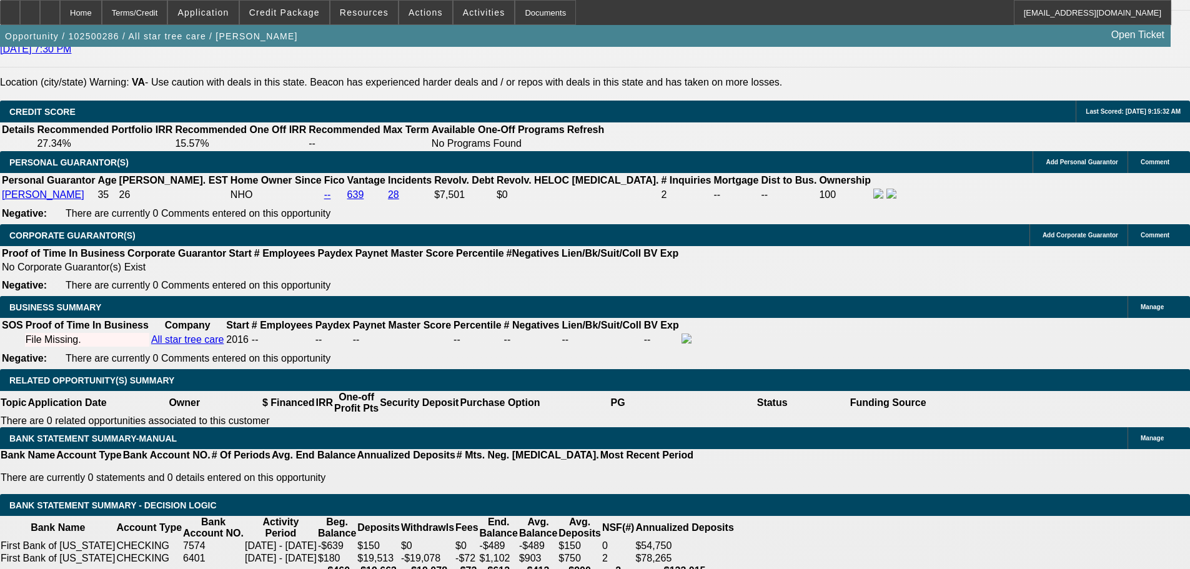
type input "36"
type input "1"
type input "$620.58"
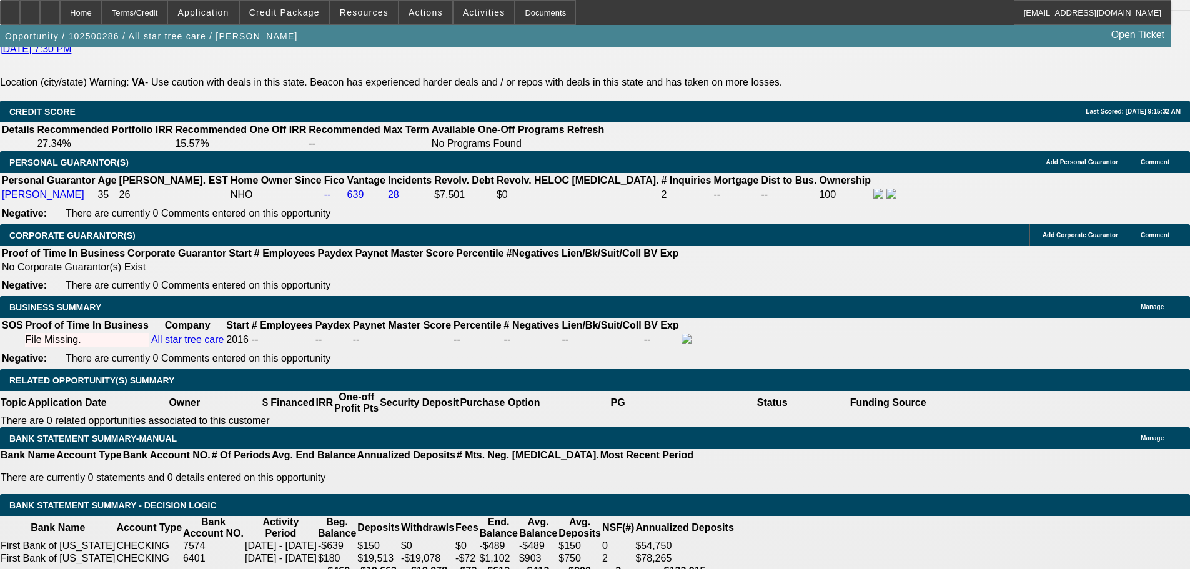
type input "$310.29"
type input "12"
type input "$730.72"
type input "$365.36"
type input "12"
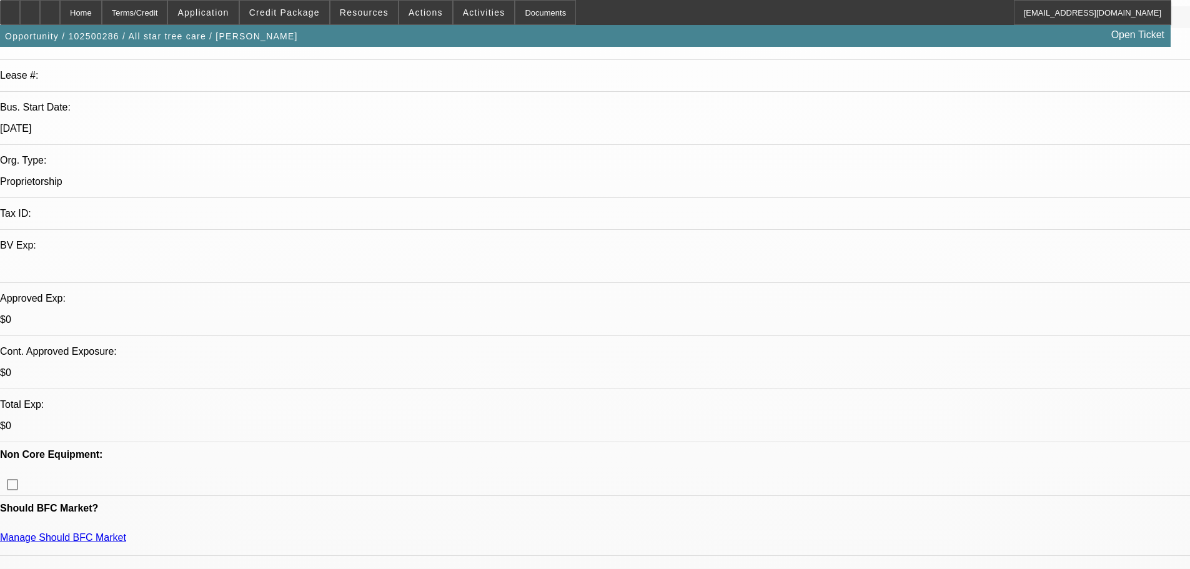
scroll to position [187, 0]
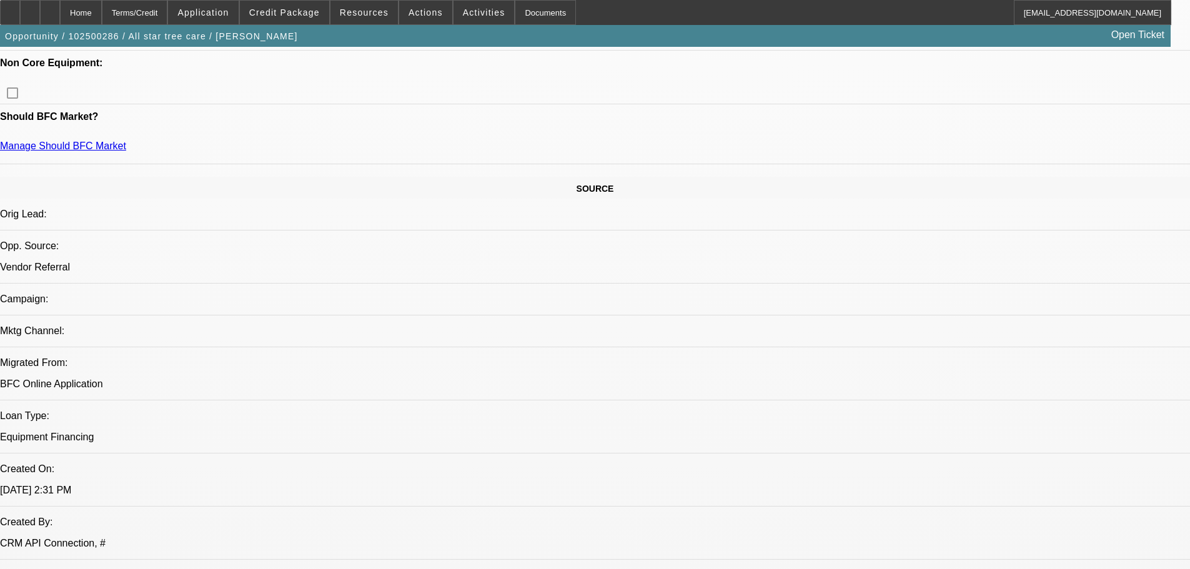
scroll to position [750, 0]
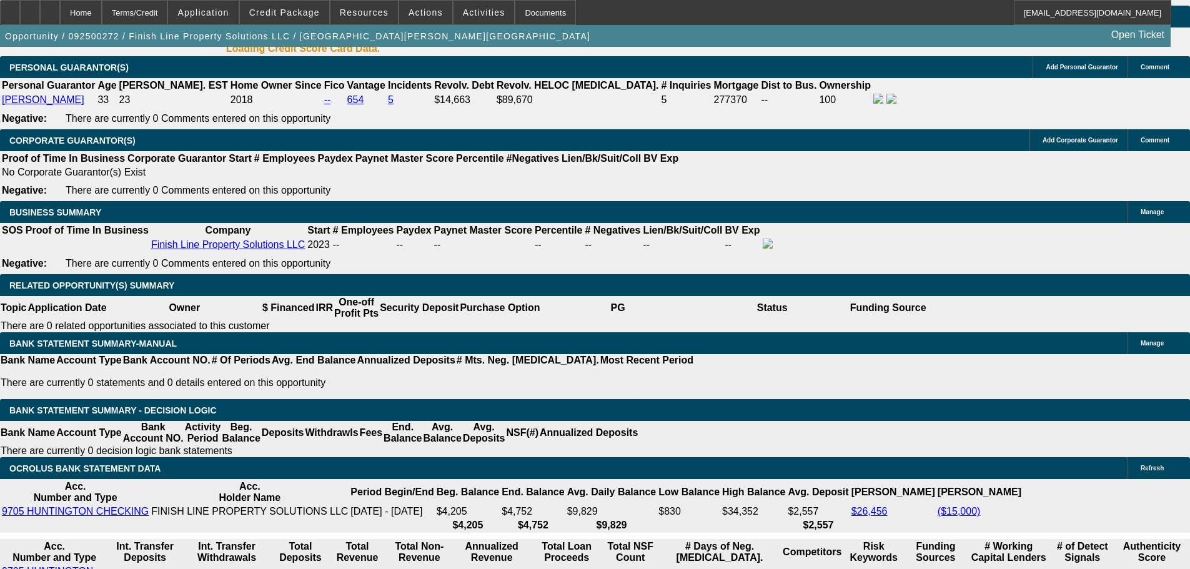
scroll to position [1869, 0]
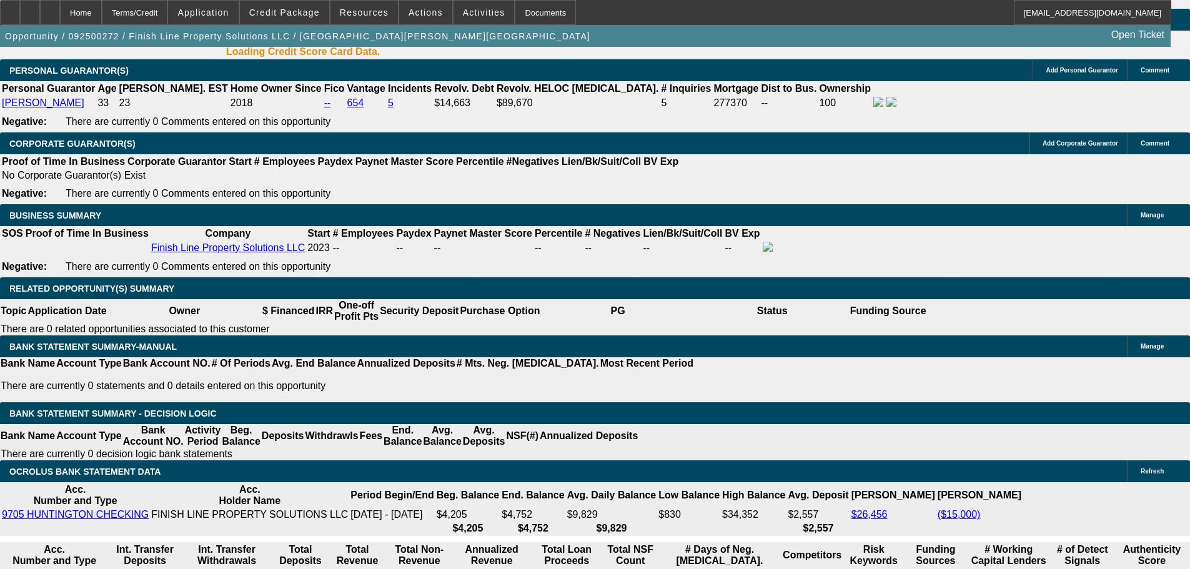
select select "0"
select select "3"
select select "0"
select select "6"
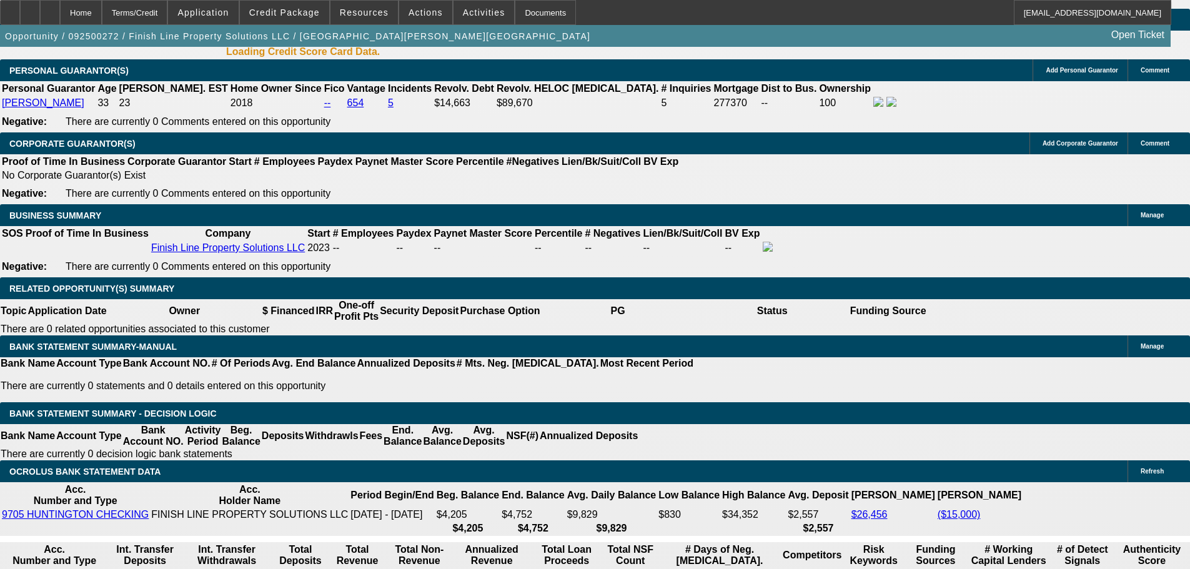
select select "0"
select select "6"
select select "0"
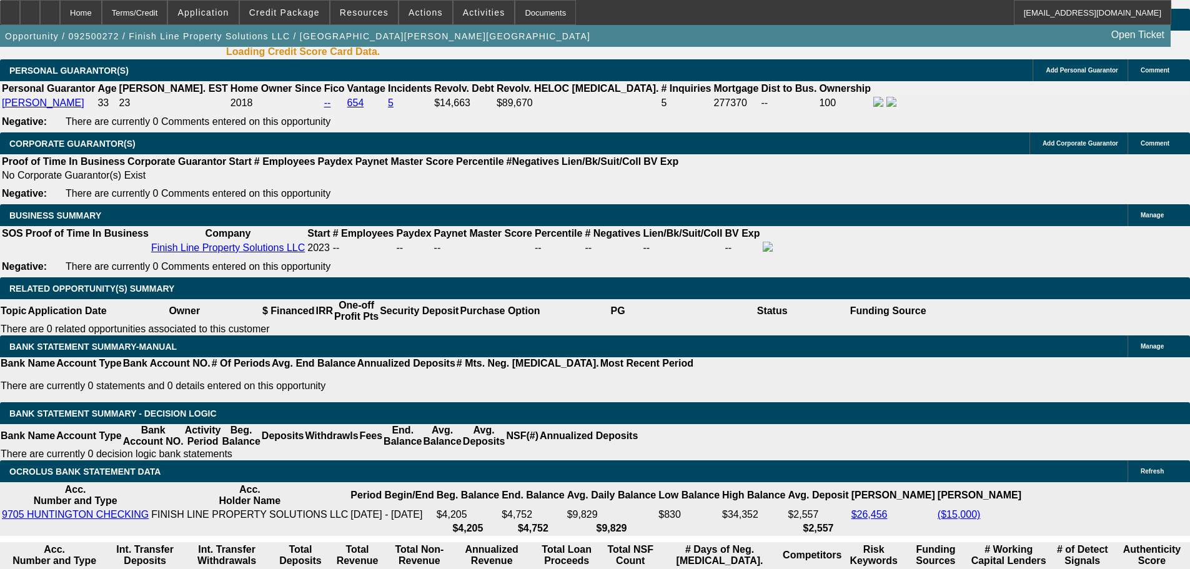
select select "0"
select select "6"
select select "0"
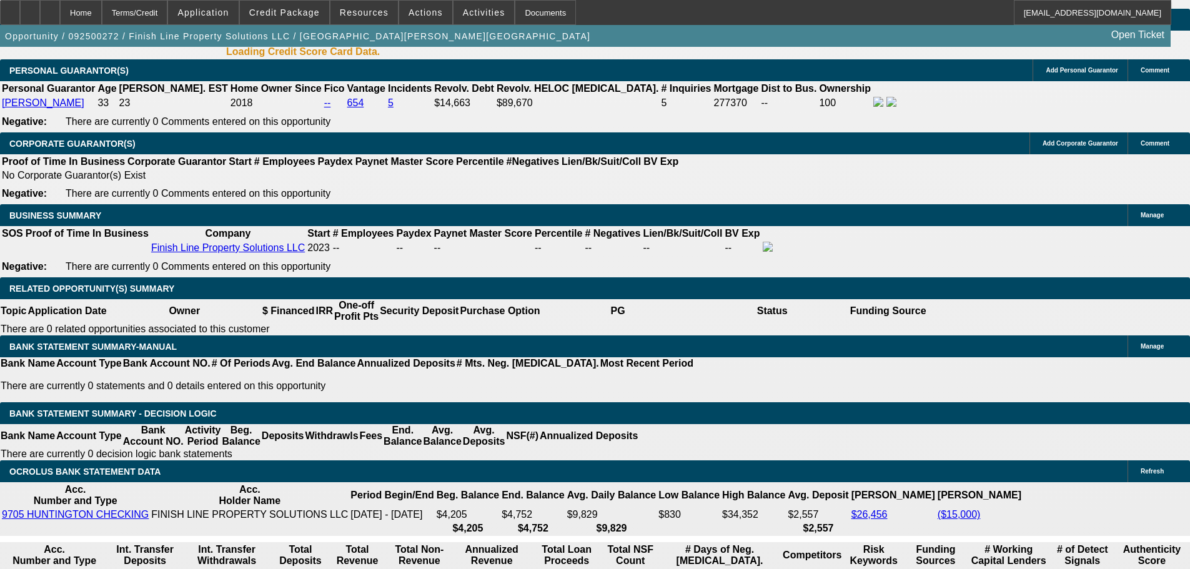
select select "3"
select select "0"
select select "6"
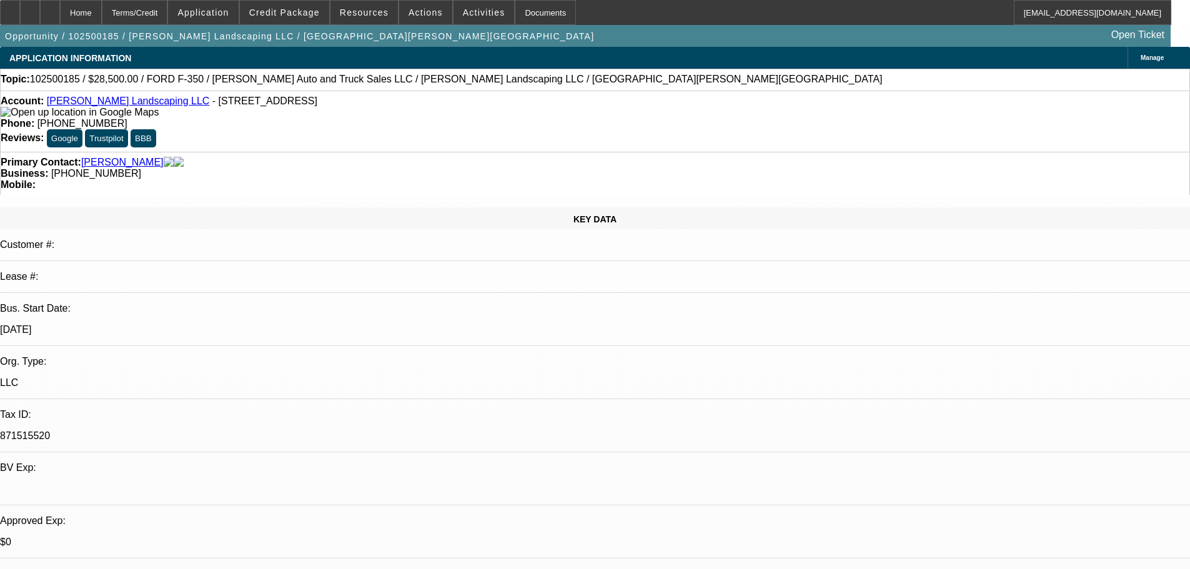
select select "0"
select select "0.1"
select select "4"
select select "0"
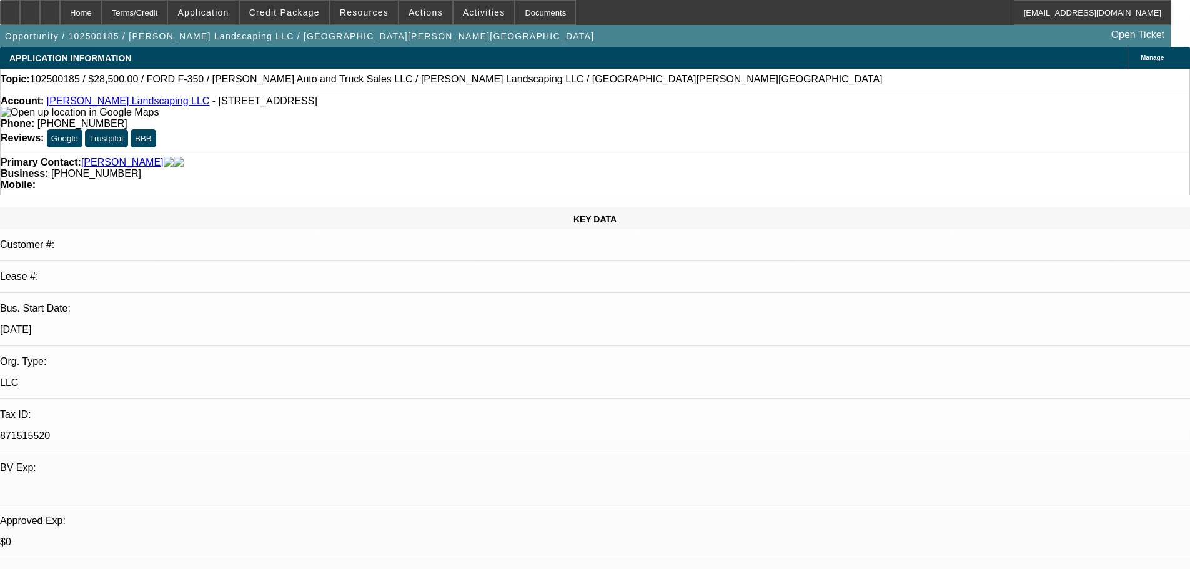
select select "0"
select select "0.1"
select select "4"
select select "0"
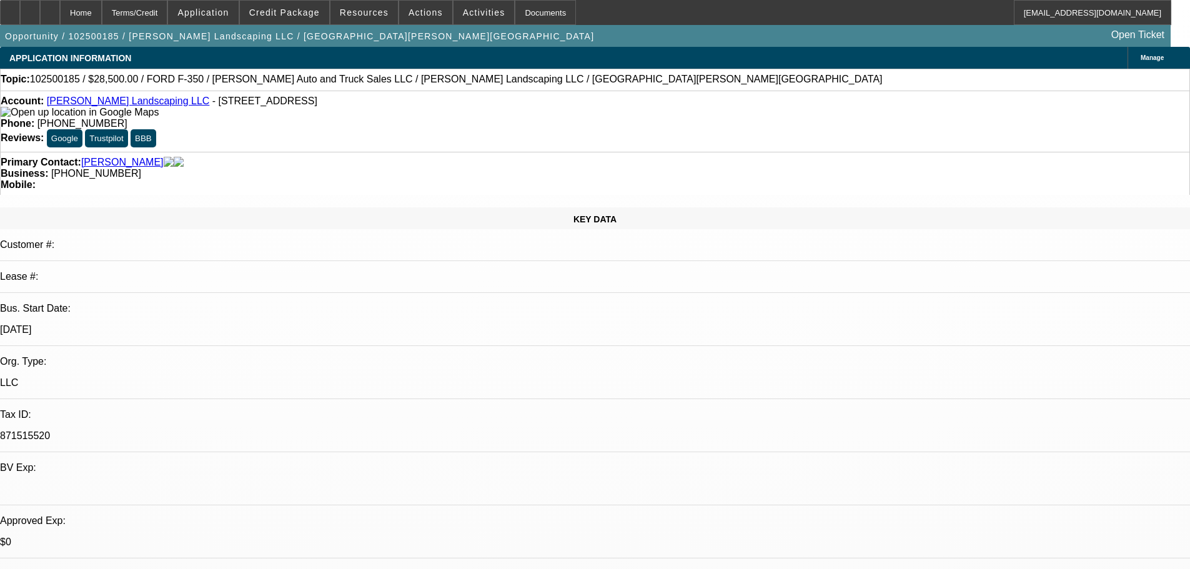
select select "0"
select select "6"
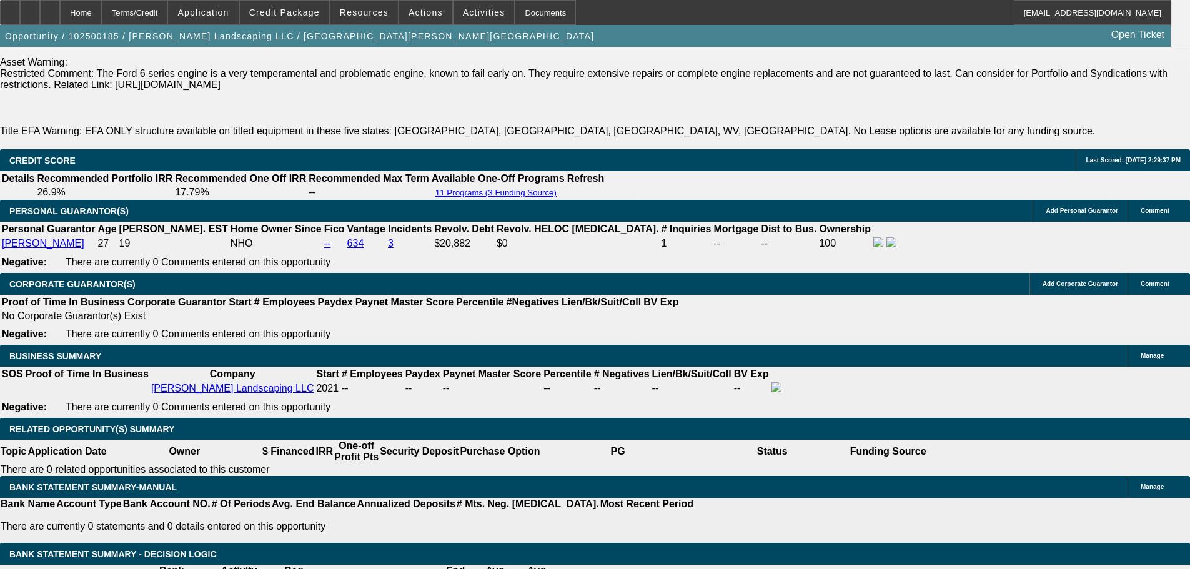
scroll to position [250, 0]
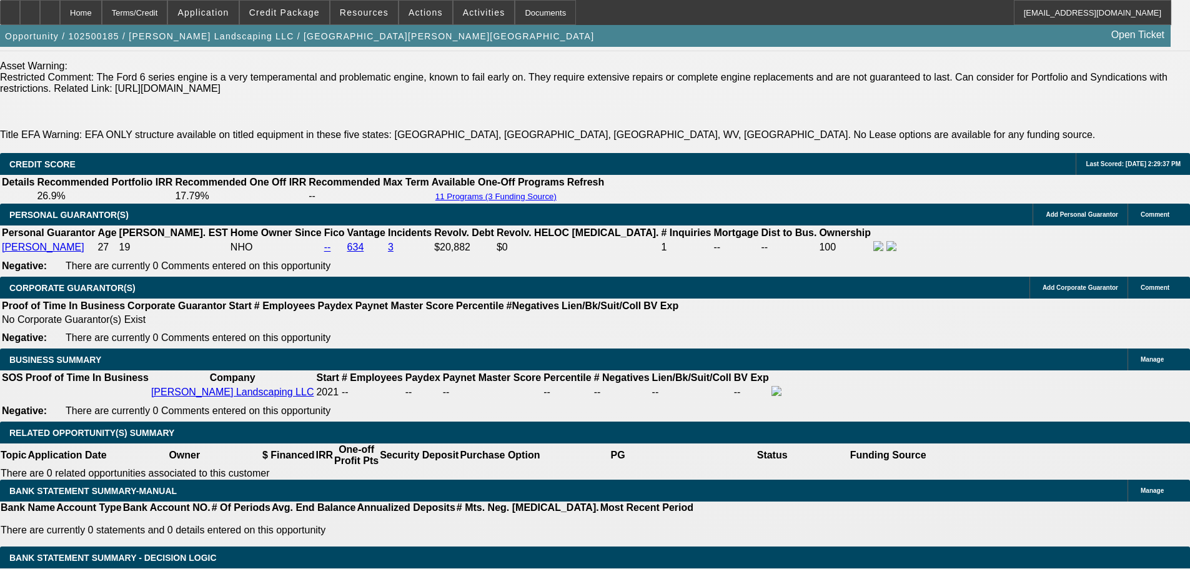
scroll to position [1874, 0]
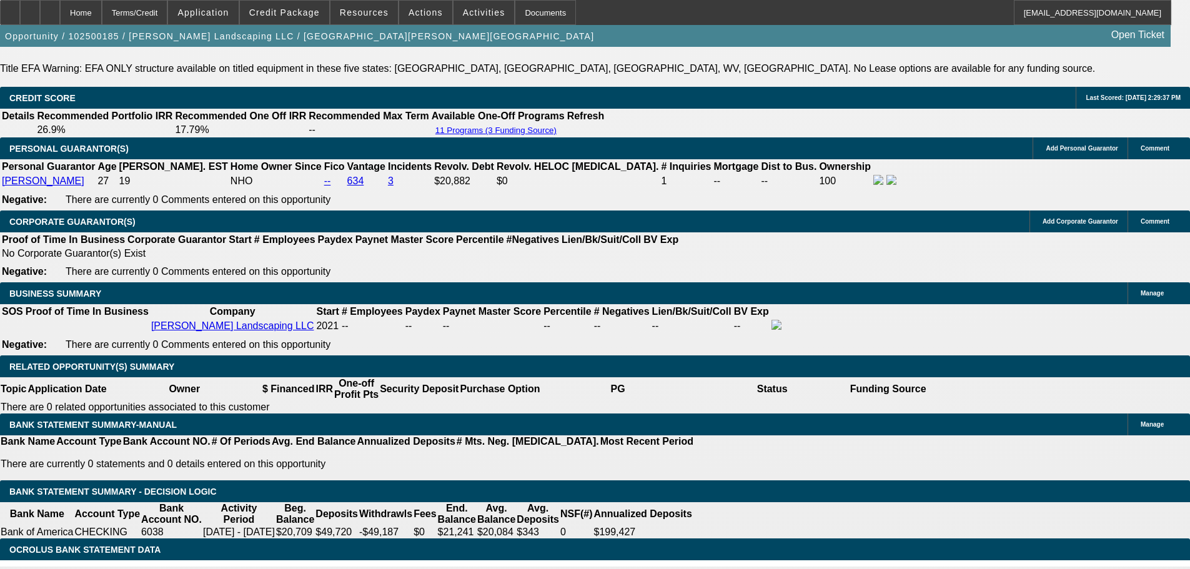
drag, startPoint x: 228, startPoint y: 201, endPoint x: 305, endPoint y: 200, distance: 76.8
type input "$10,000.00"
type input "UNKNOWN"
type input "$650.41"
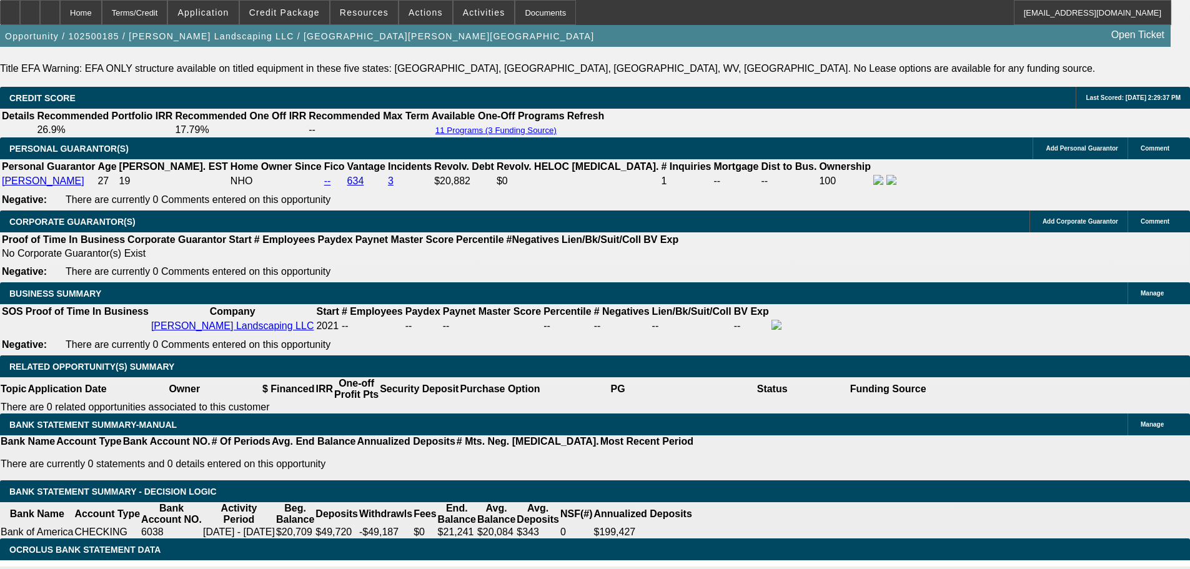
type input "$10,000.00"
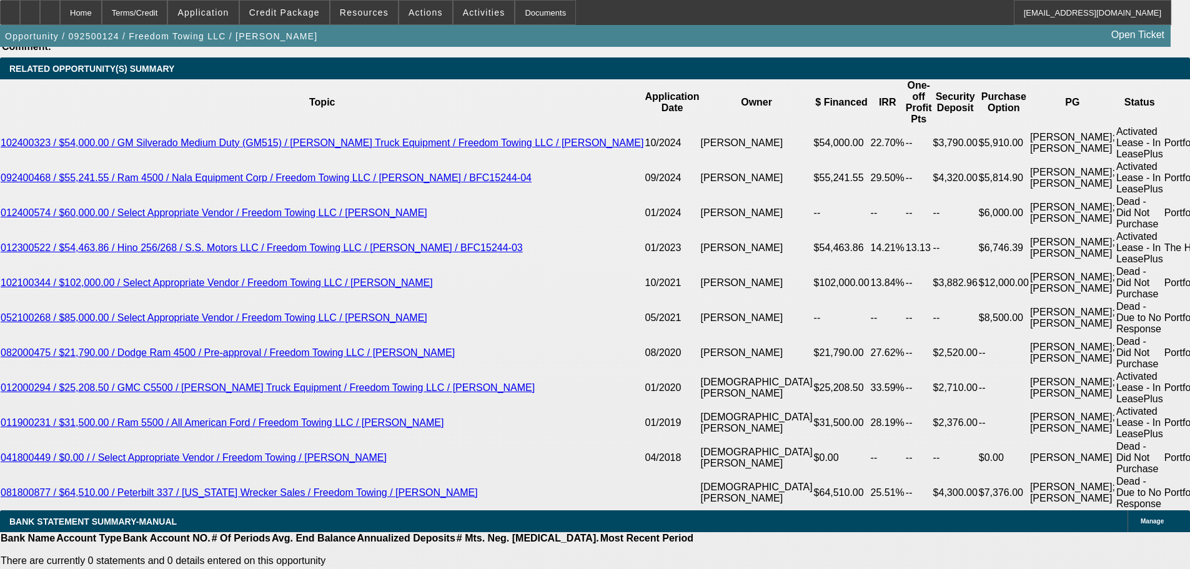
select select "0"
select select "2"
select select "0"
select select "6"
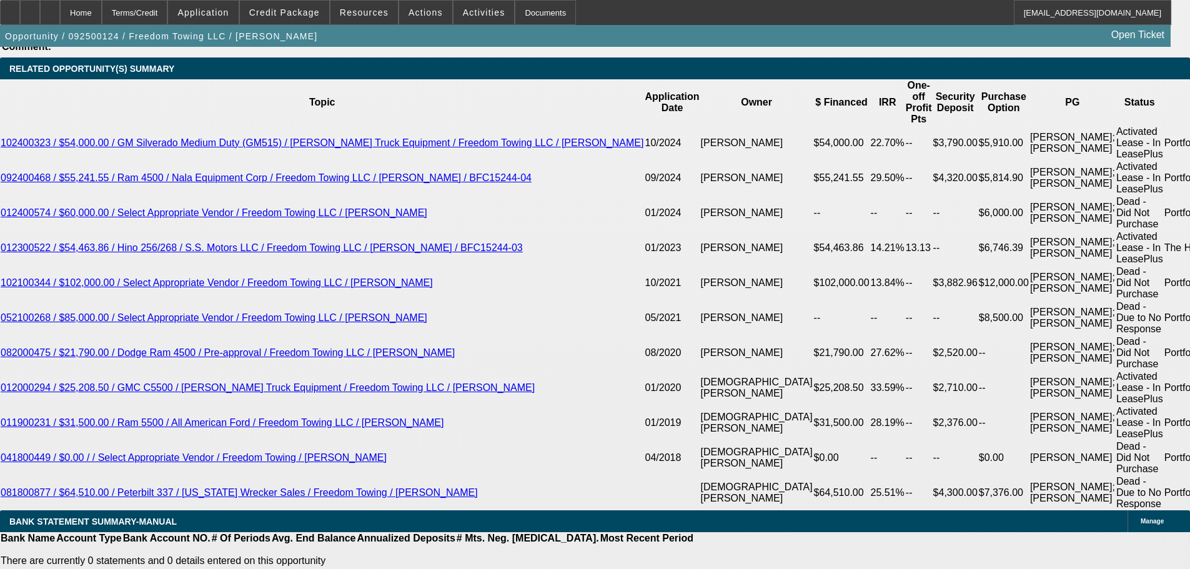
select select "0"
select select "2"
select select "0"
select select "6"
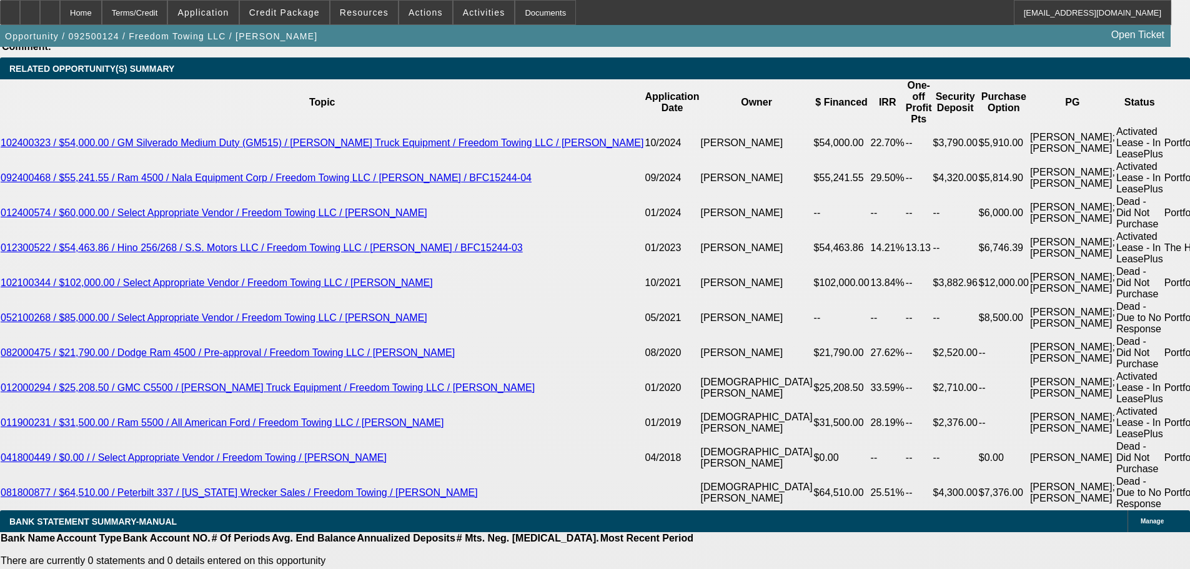
select select "0"
select select "2"
select select "0.1"
select select "4"
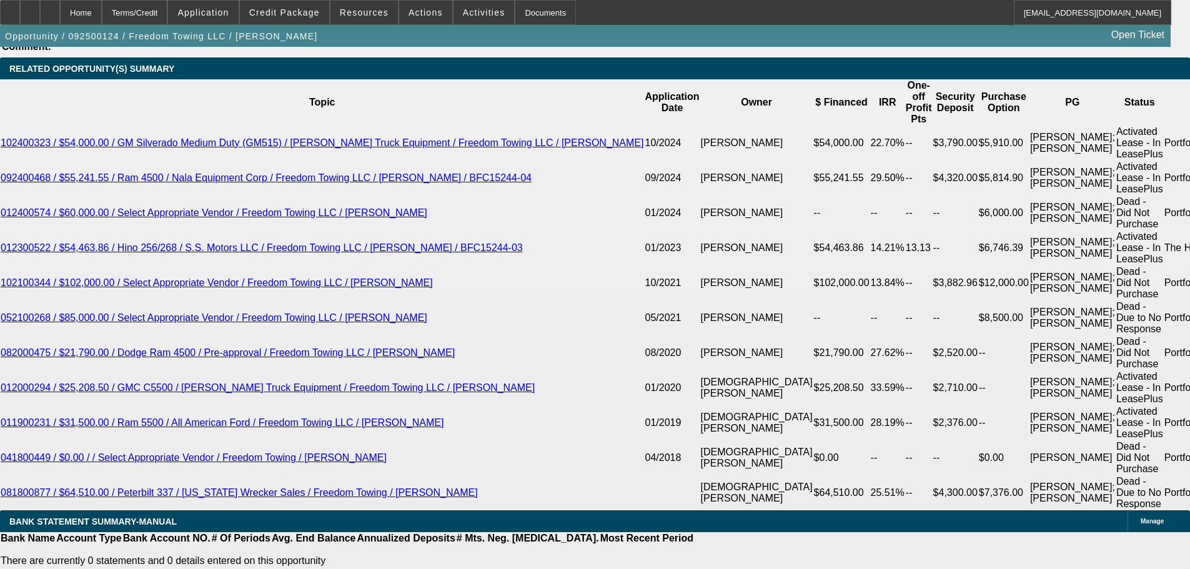
select select "0"
select select "2"
select select "0.1"
select select "4"
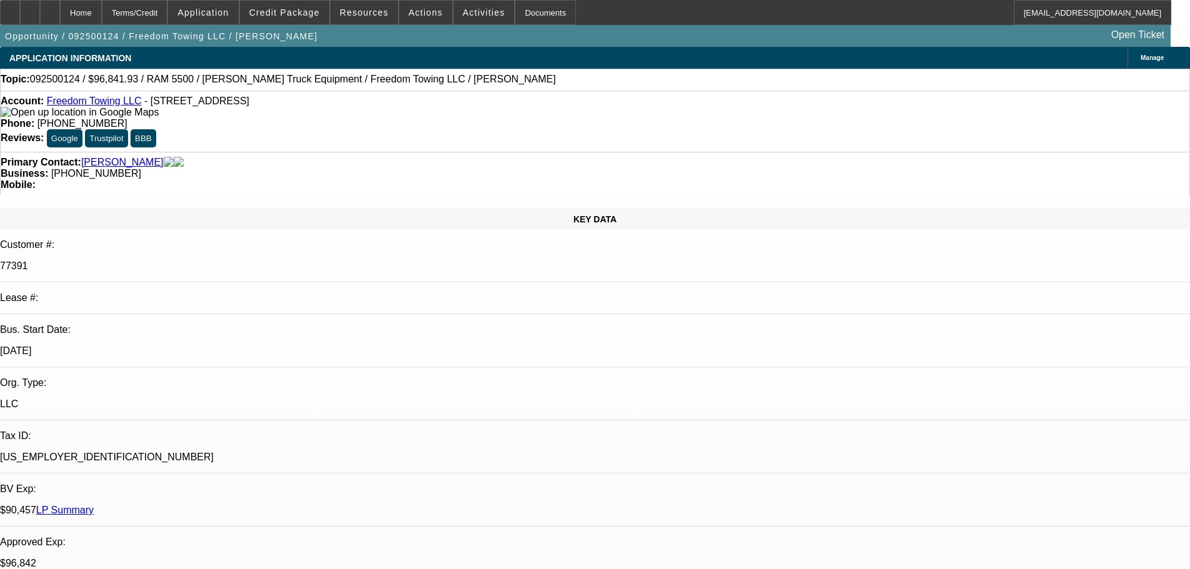
radio input "true"
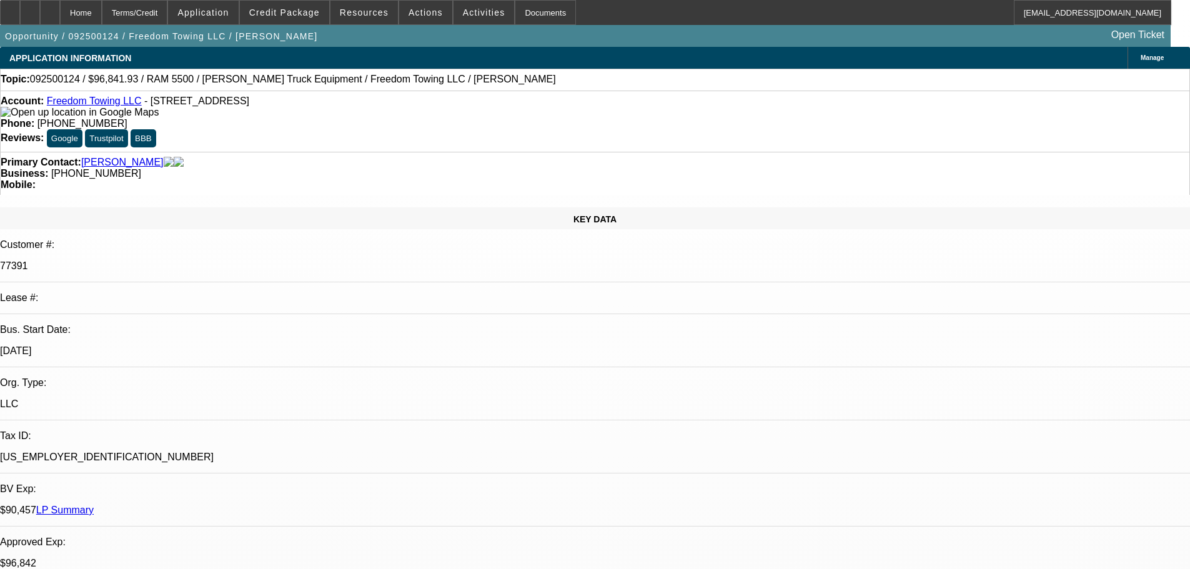
type textarea "10-13: Michael taking the new port approval, just has to run it by his wife. Sw…"
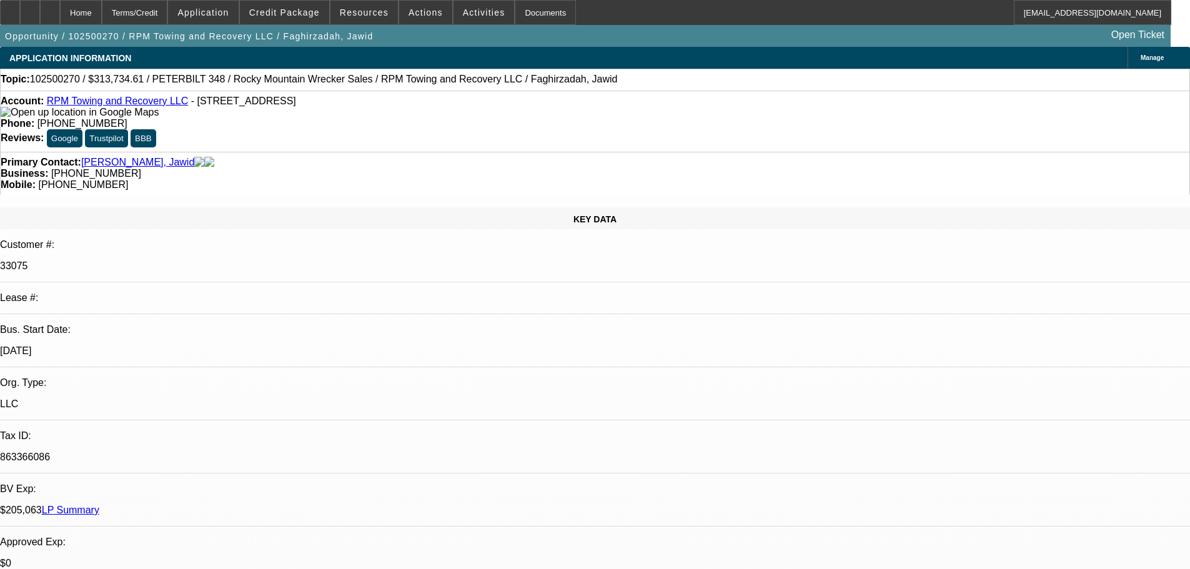
select select "0"
select select "2"
select select "0.1"
select select "4"
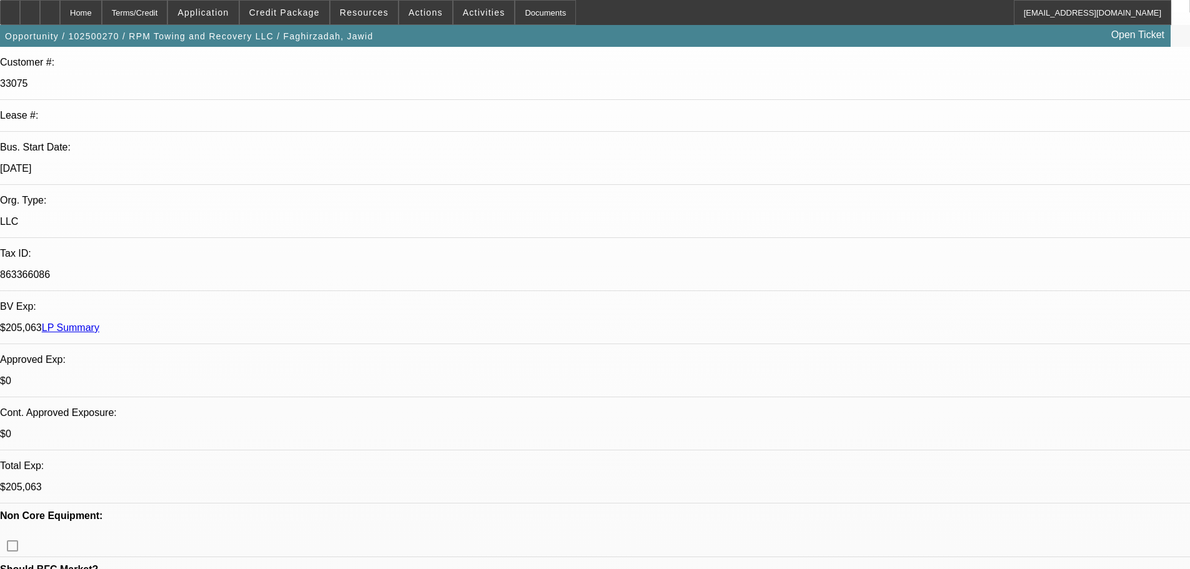
scroll to position [187, 0]
